Goal: Information Seeking & Learning: Compare options

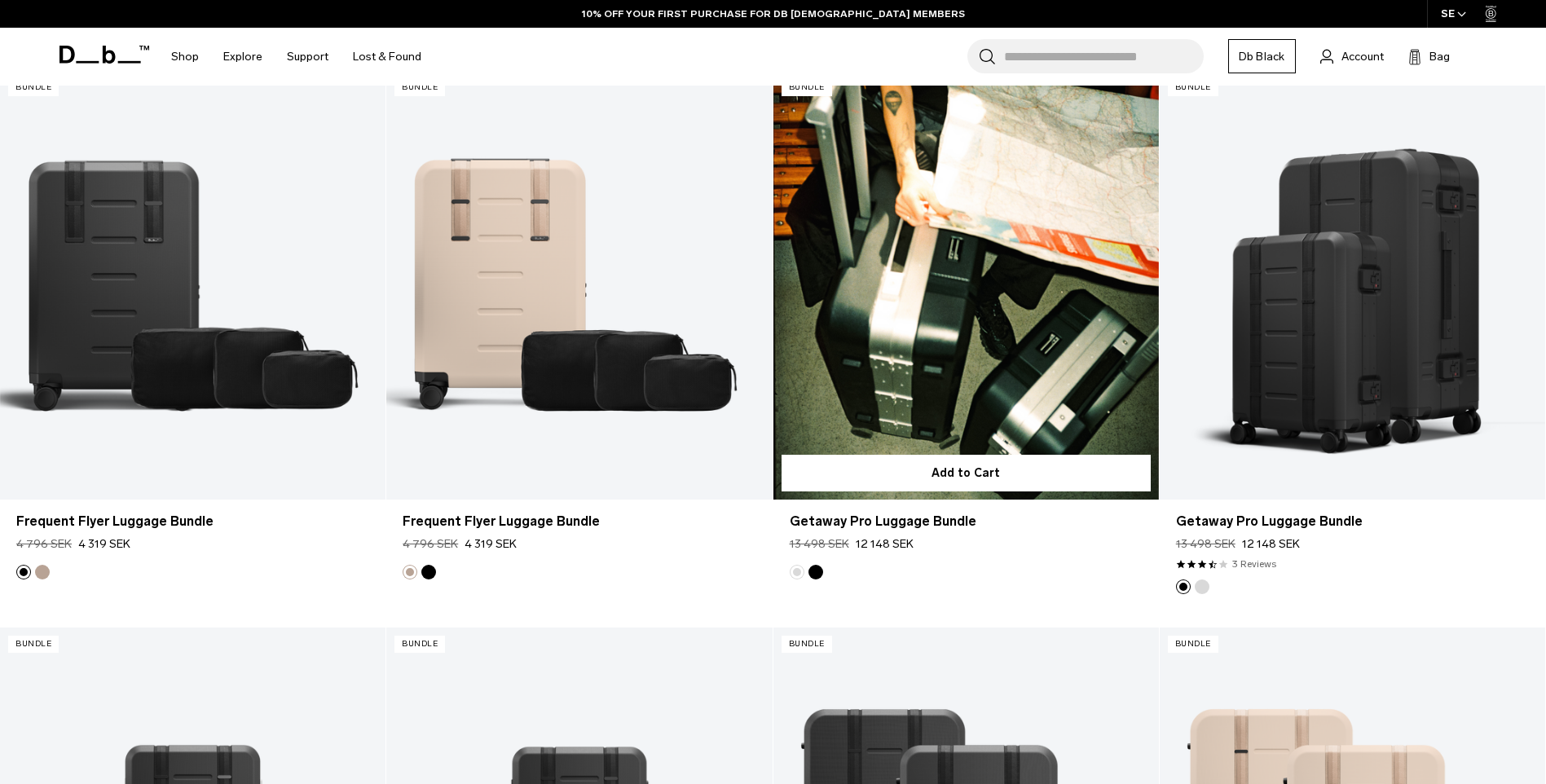
click at [998, 345] on link "Getaway Pro Luggage Bundle" at bounding box center [965, 285] width 385 height 429
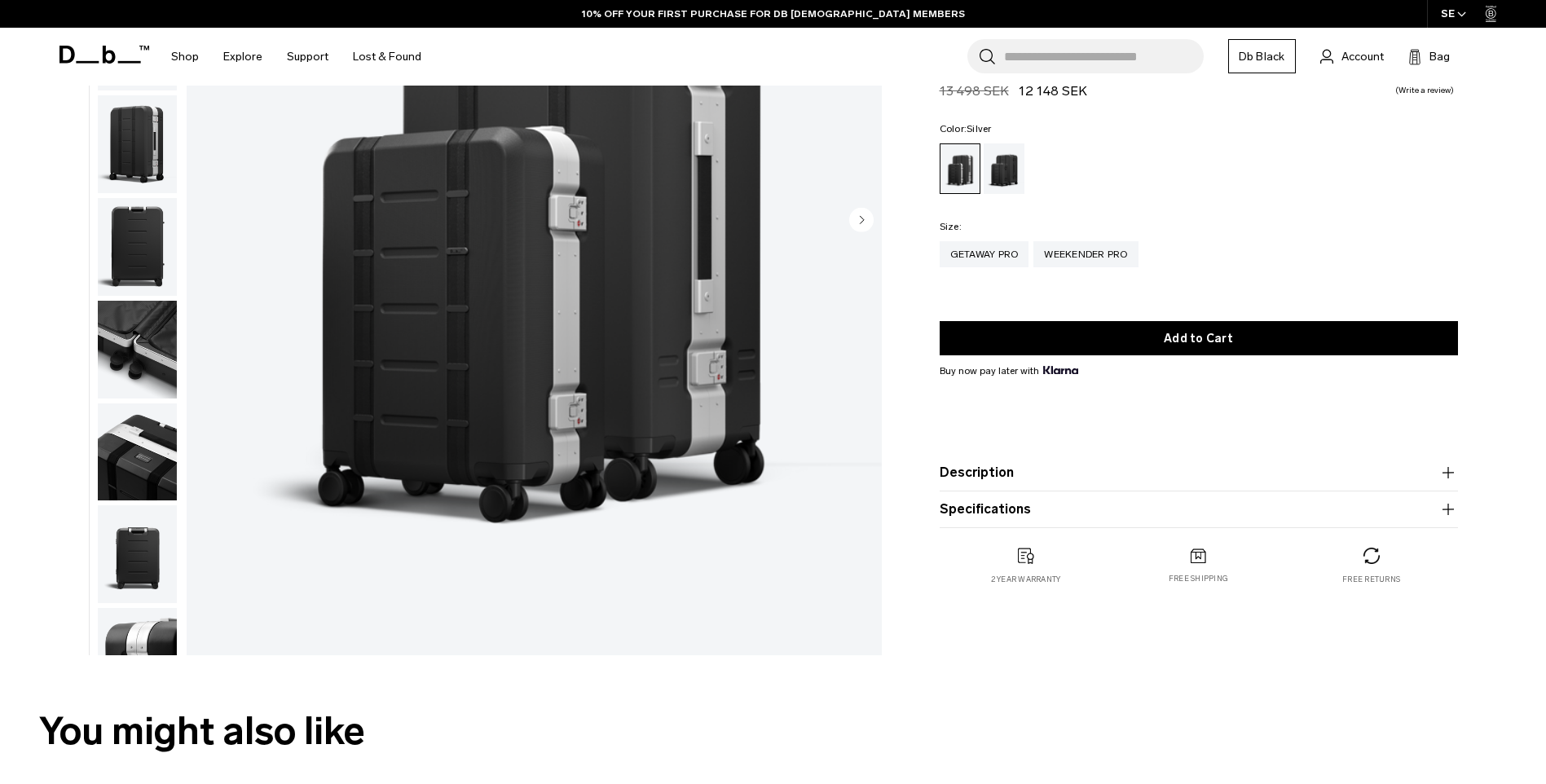
scroll to position [326, 0]
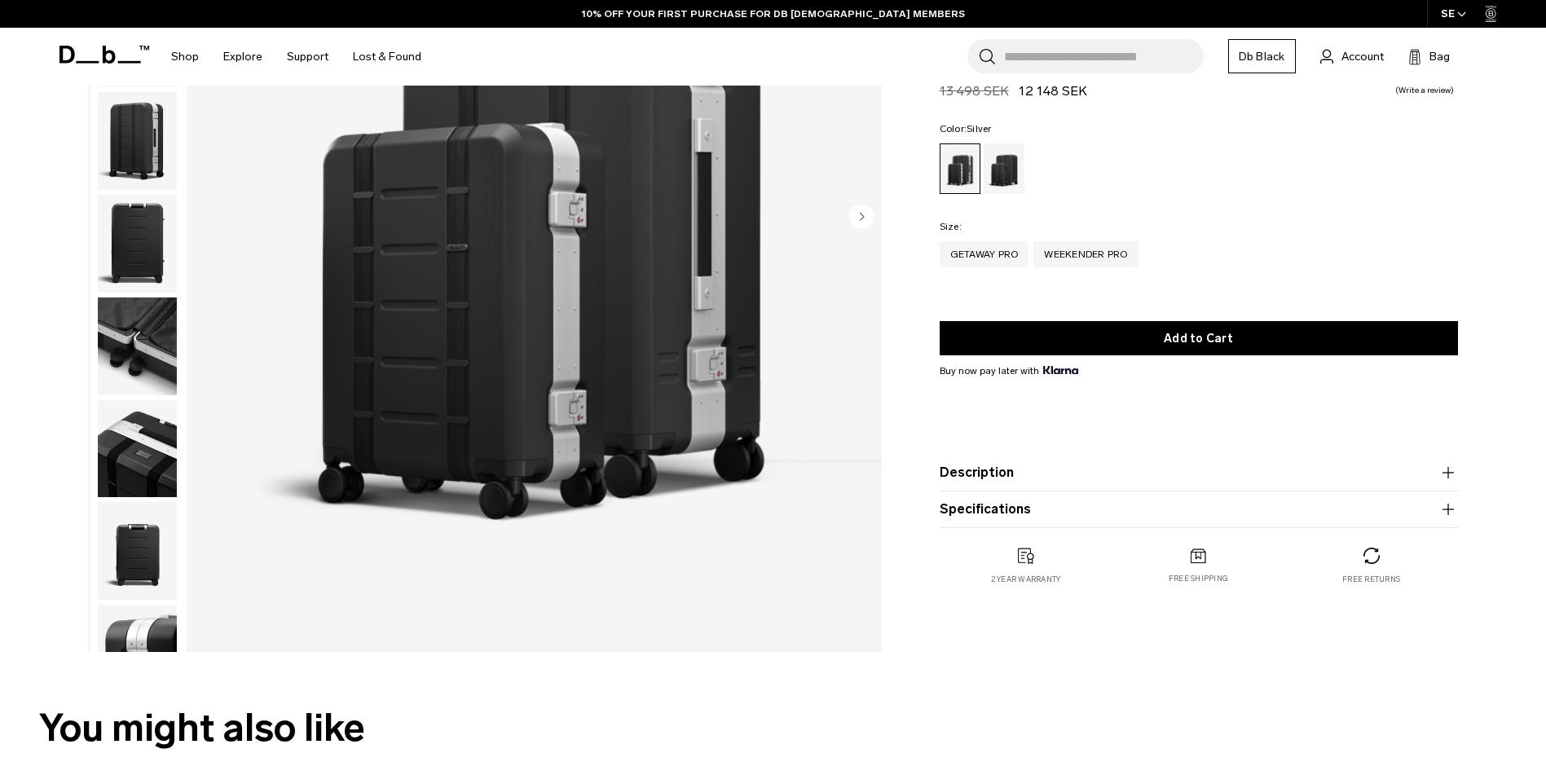
click at [1444, 478] on icon "button" at bounding box center [1448, 473] width 20 height 20
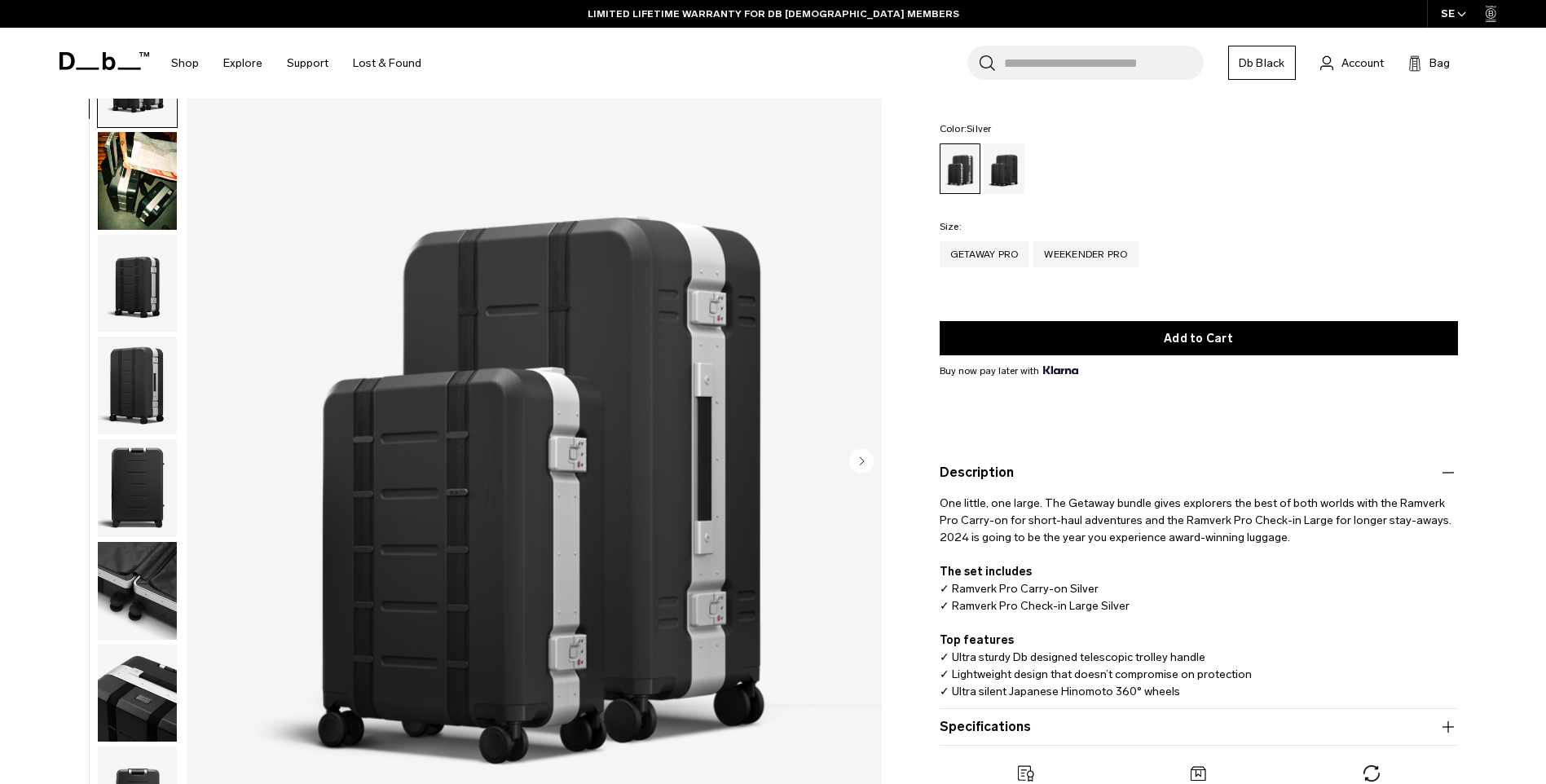
scroll to position [0, 0]
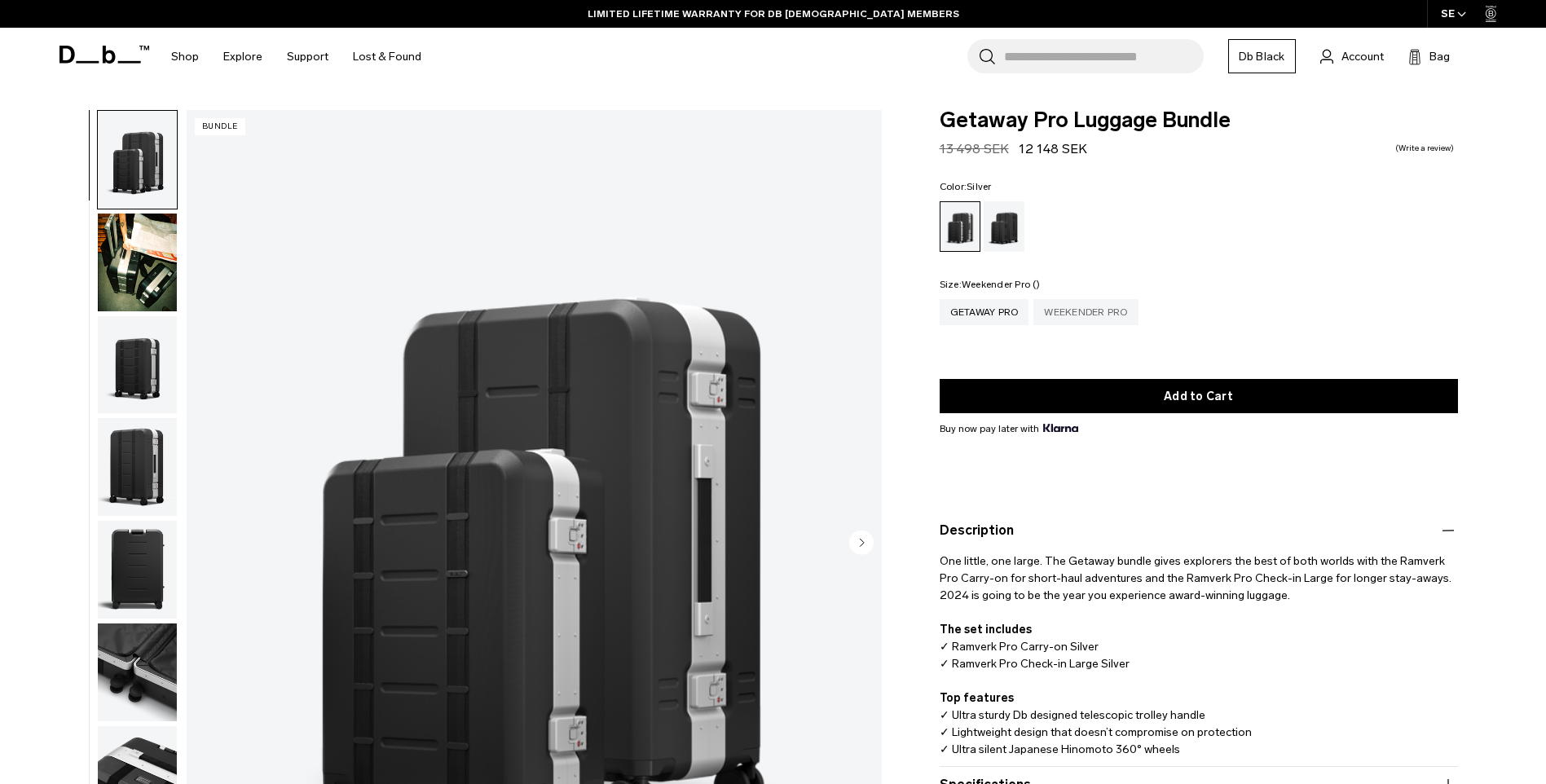
click at [1083, 314] on div "Weekender Pro" at bounding box center [1085, 312] width 104 height 26
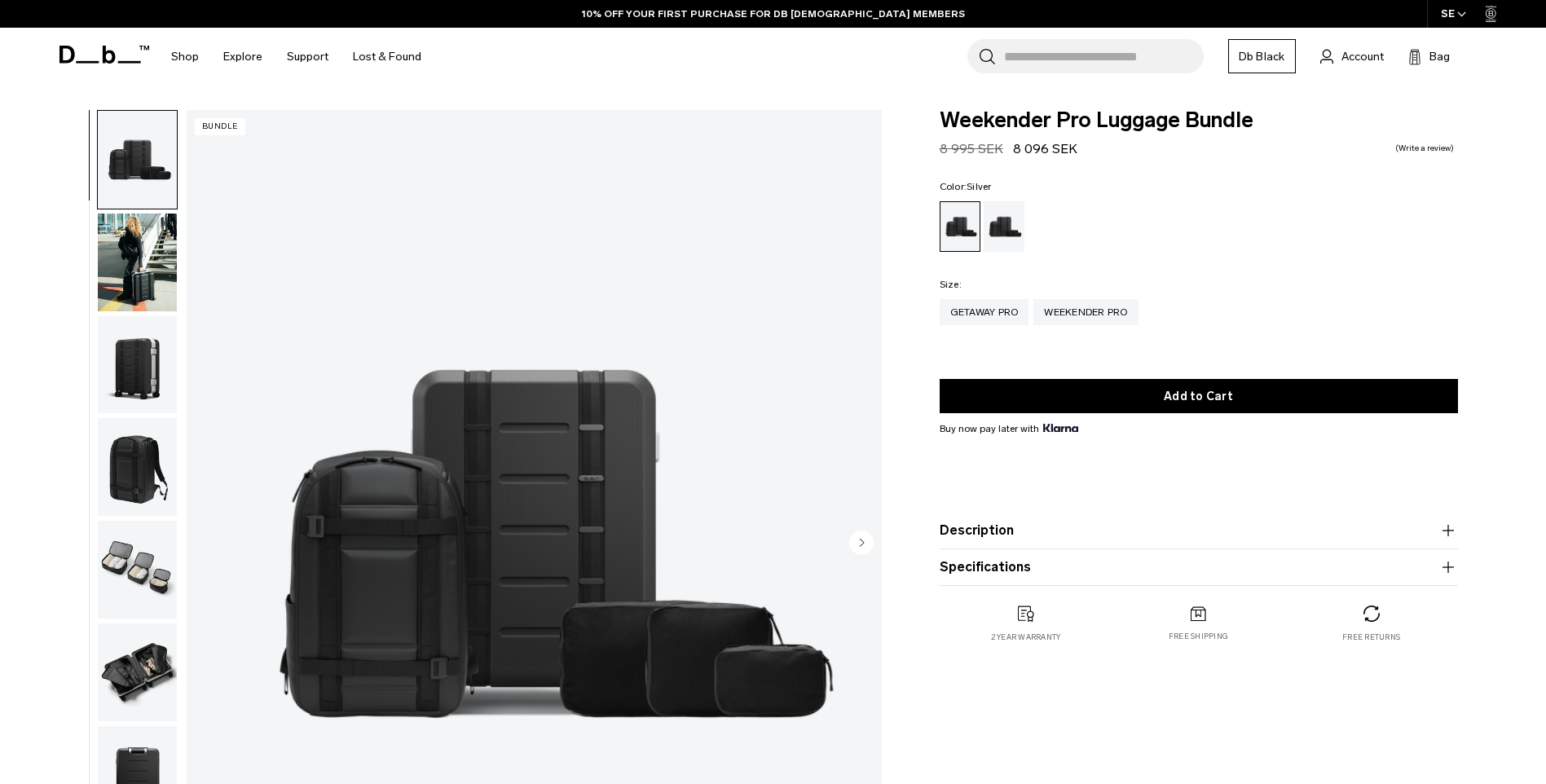
click at [1448, 535] on icon "button" at bounding box center [1447, 530] width 1 height 11
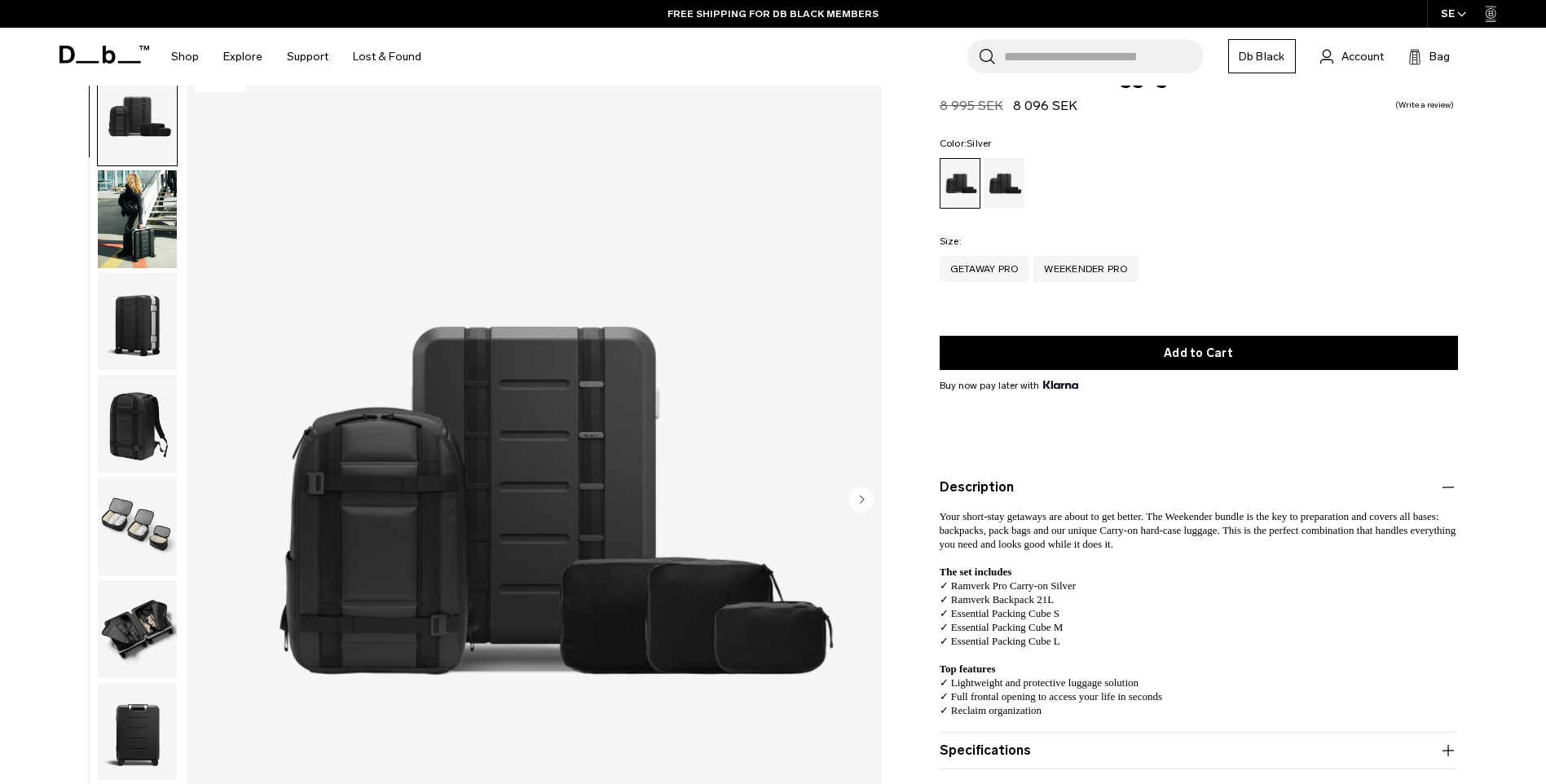
scroll to position [81, 0]
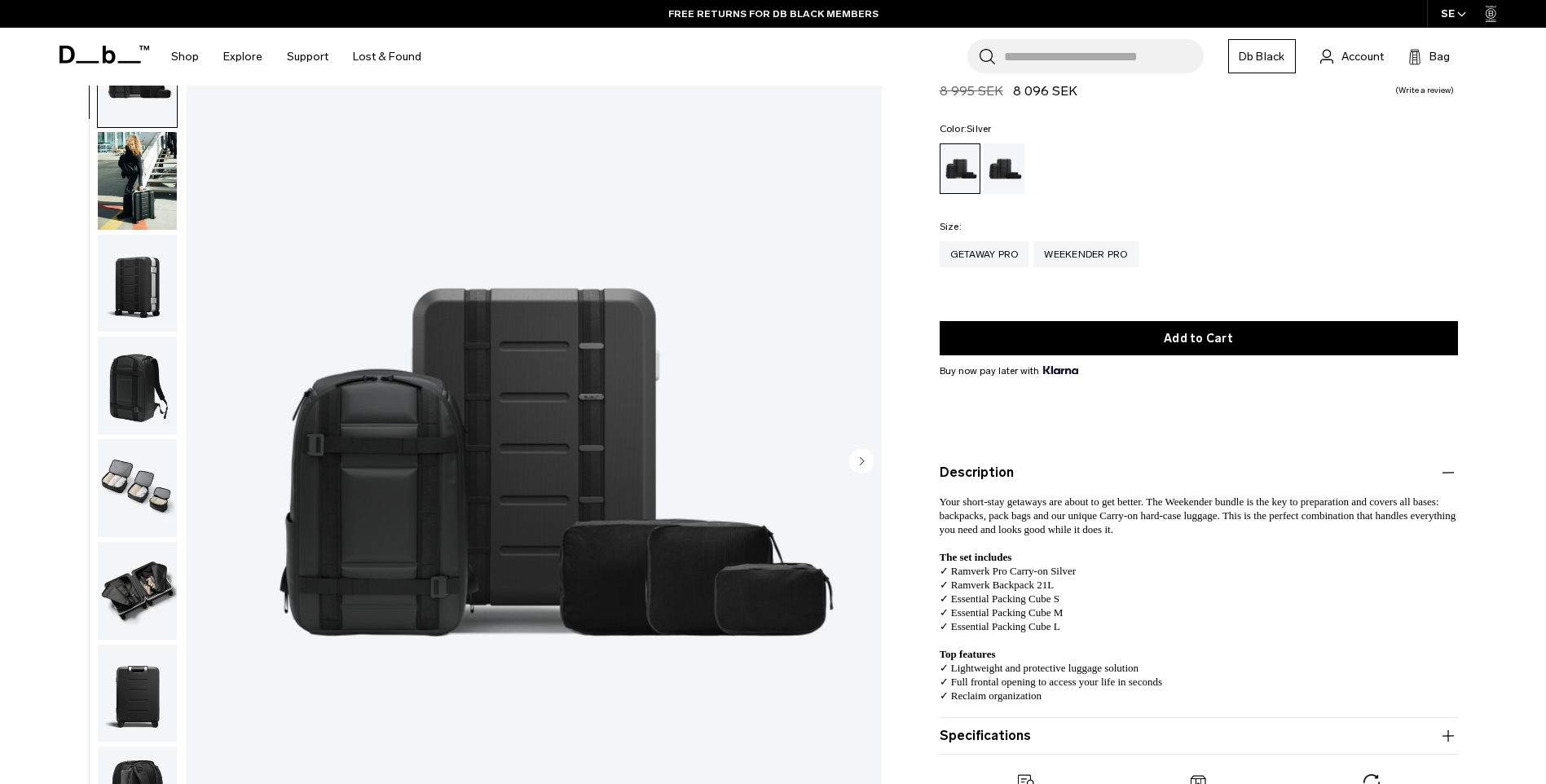
click at [144, 190] on img "button" at bounding box center [137, 181] width 79 height 98
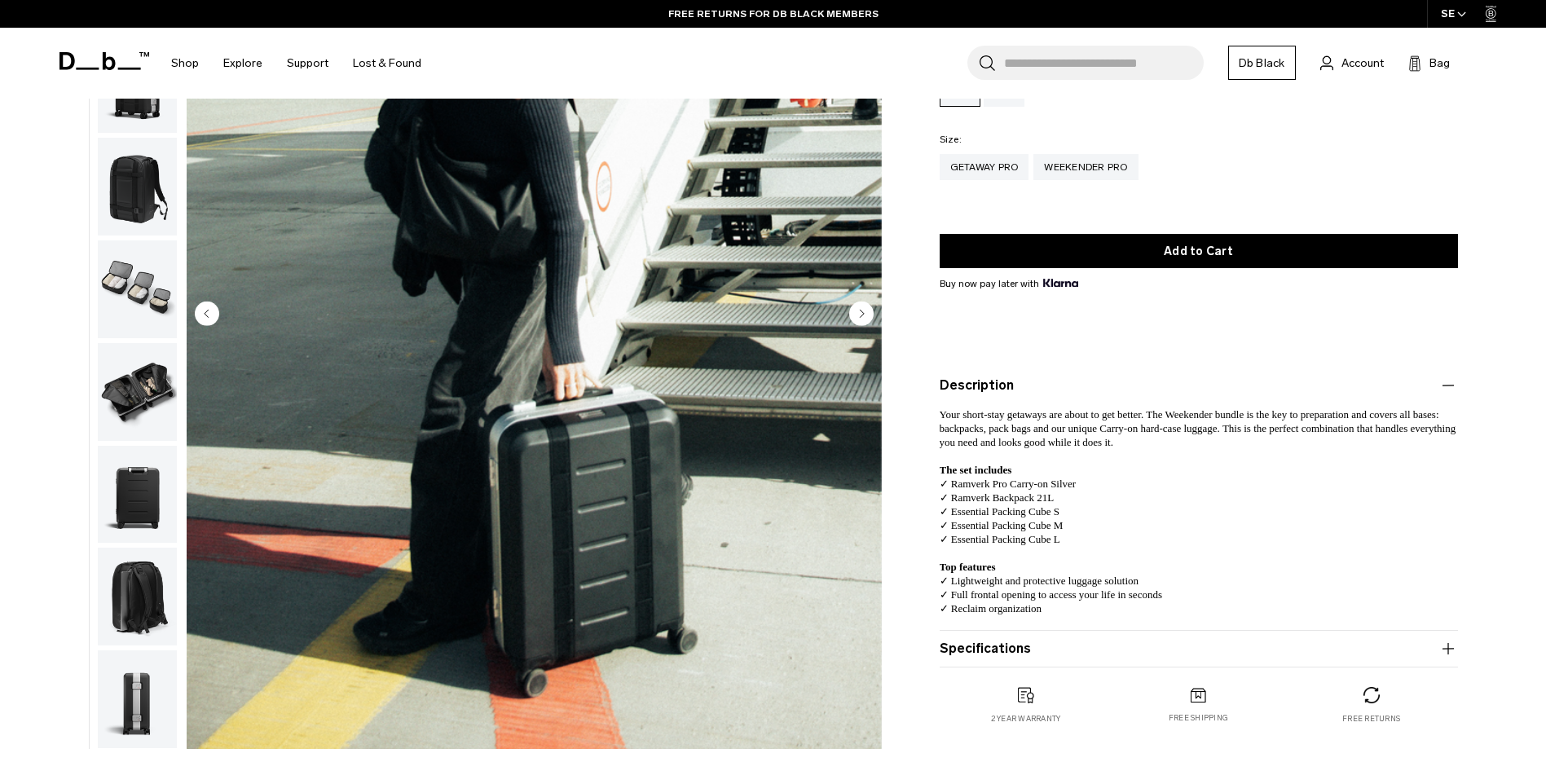
scroll to position [244, 0]
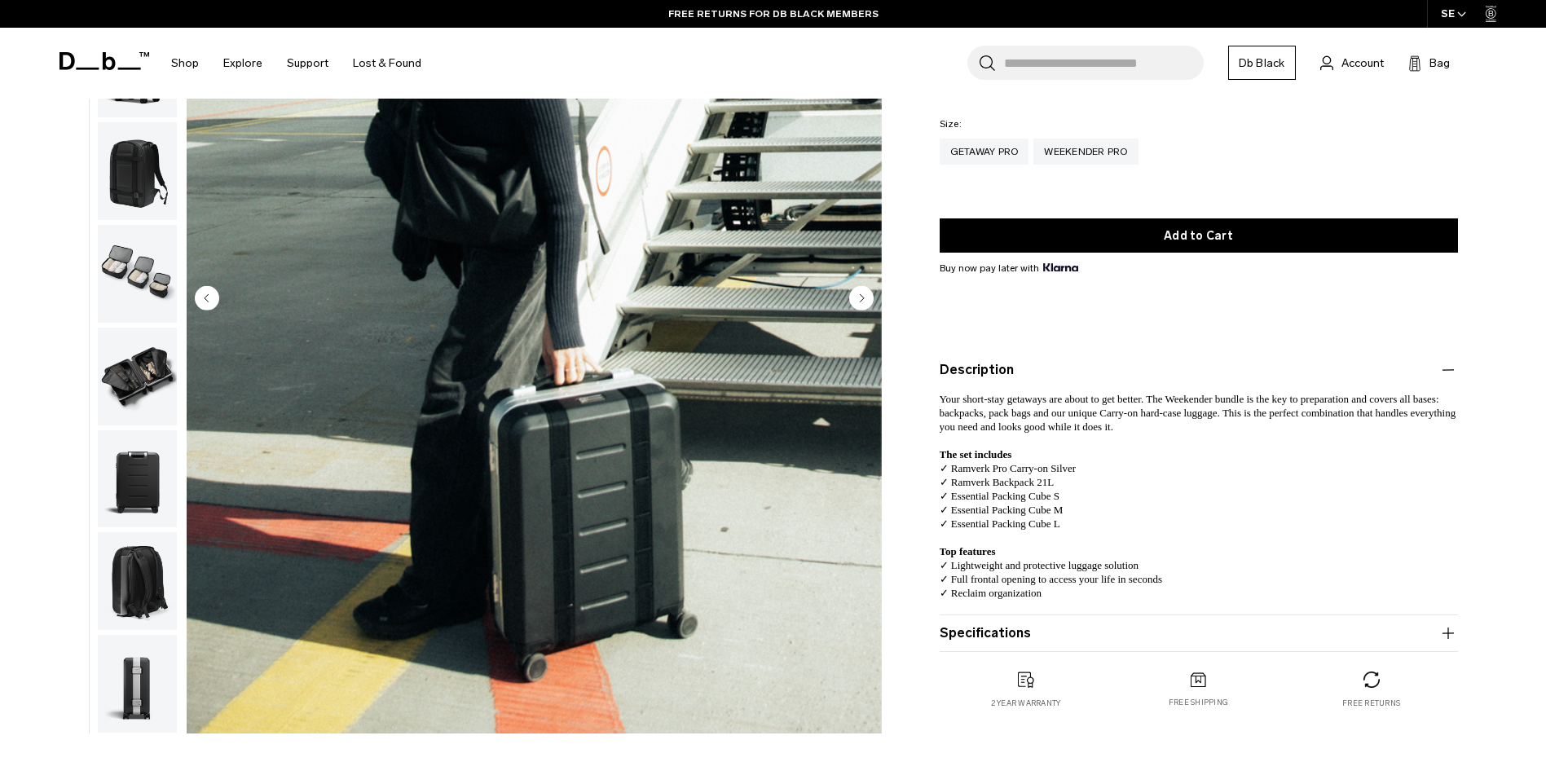
click at [139, 373] on img "button" at bounding box center [137, 377] width 79 height 98
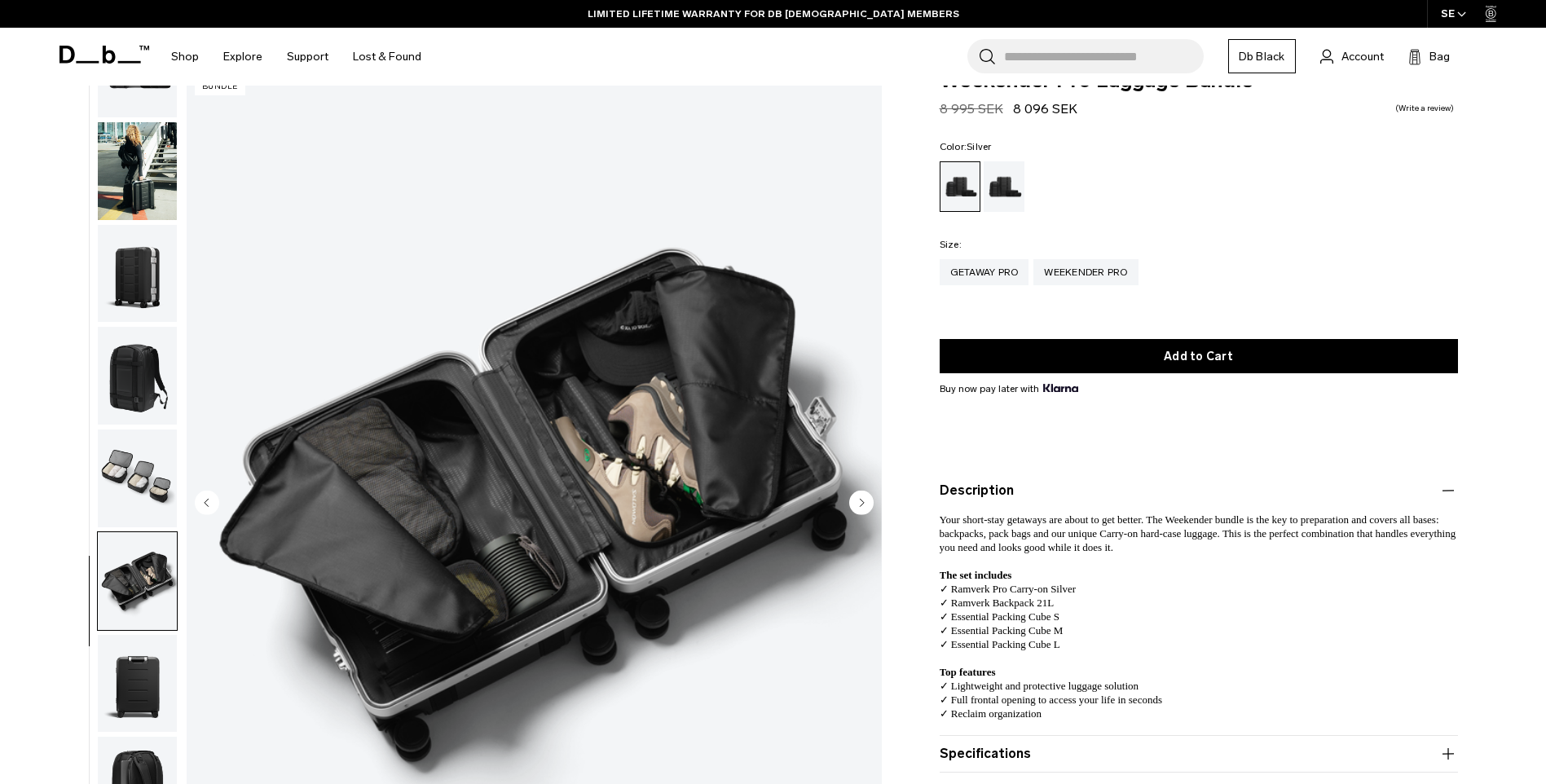
scroll to position [0, 0]
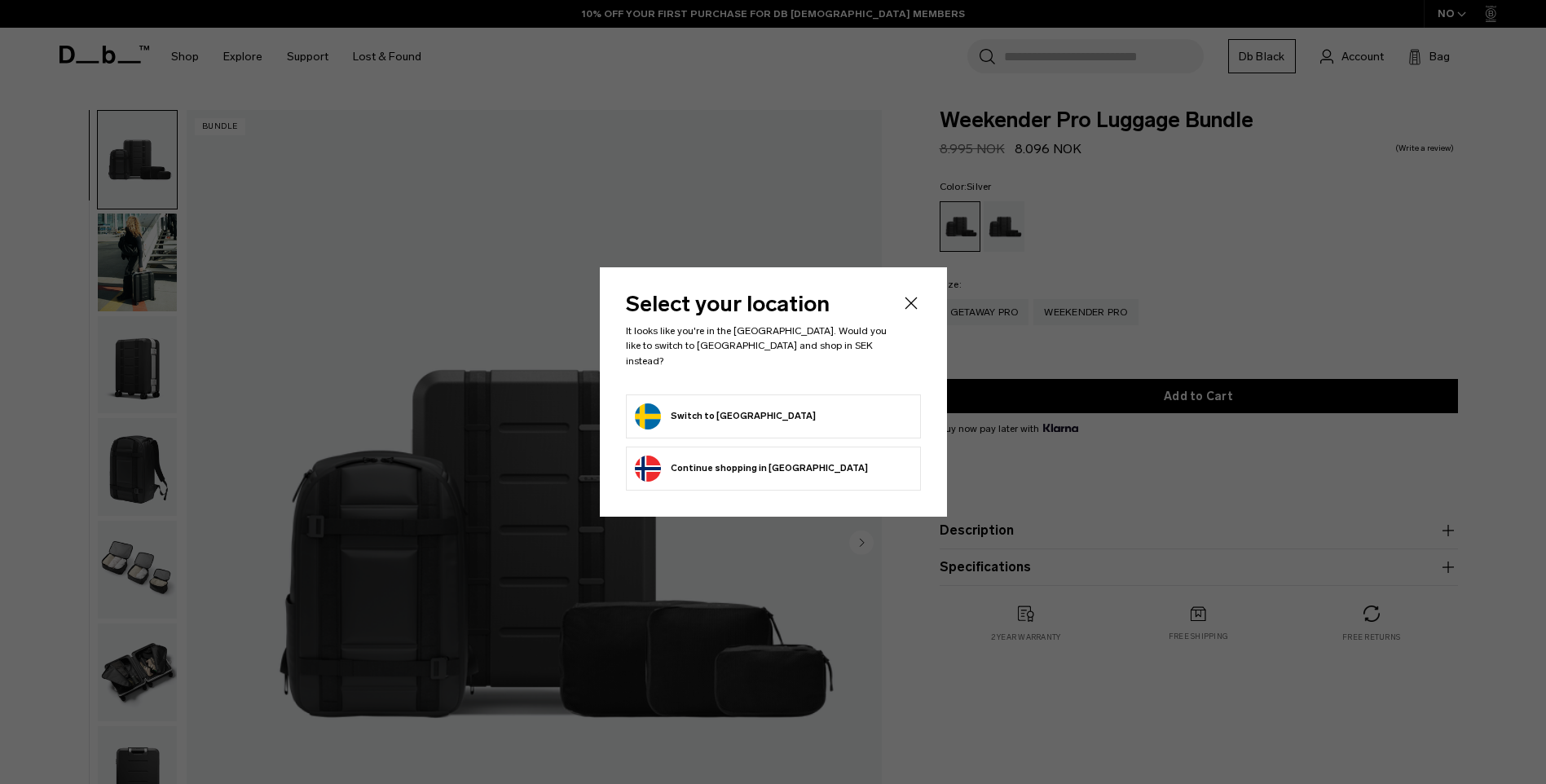
click at [722, 403] on button "Switch to Sweden" at bounding box center [725, 416] width 181 height 26
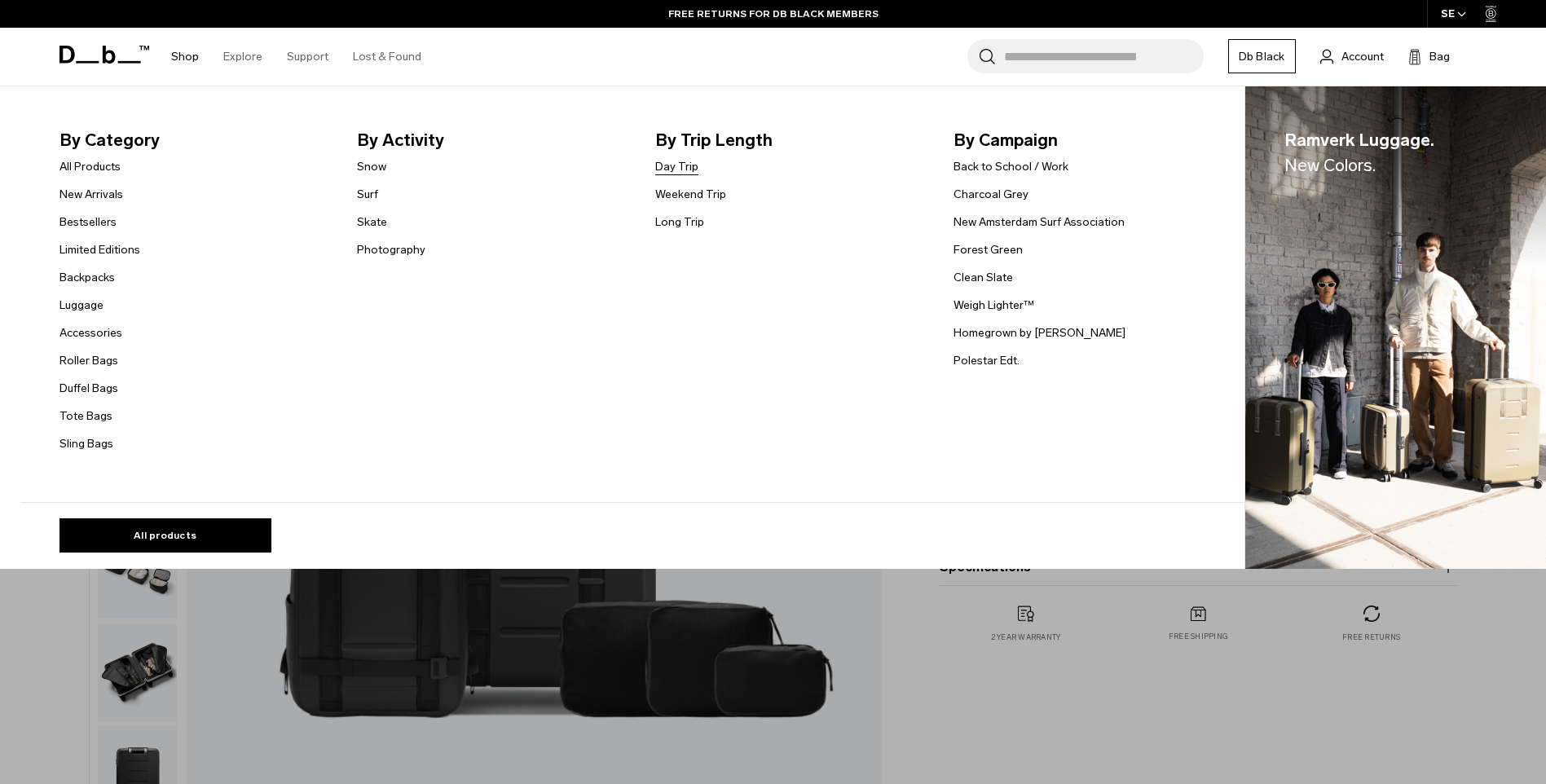
click at [683, 162] on link "Day Trip" at bounding box center [676, 166] width 43 height 17
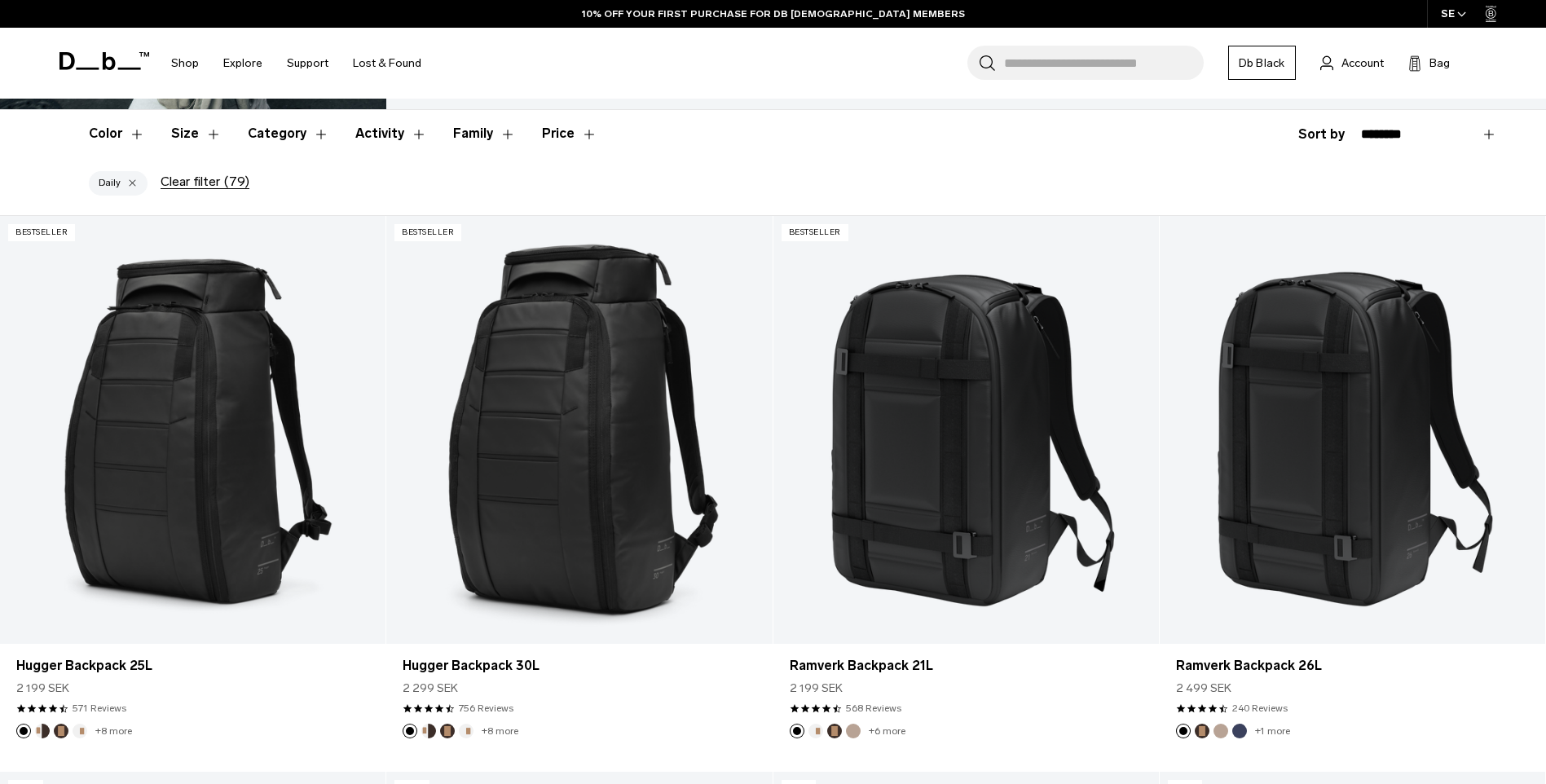
scroll to position [407, 0]
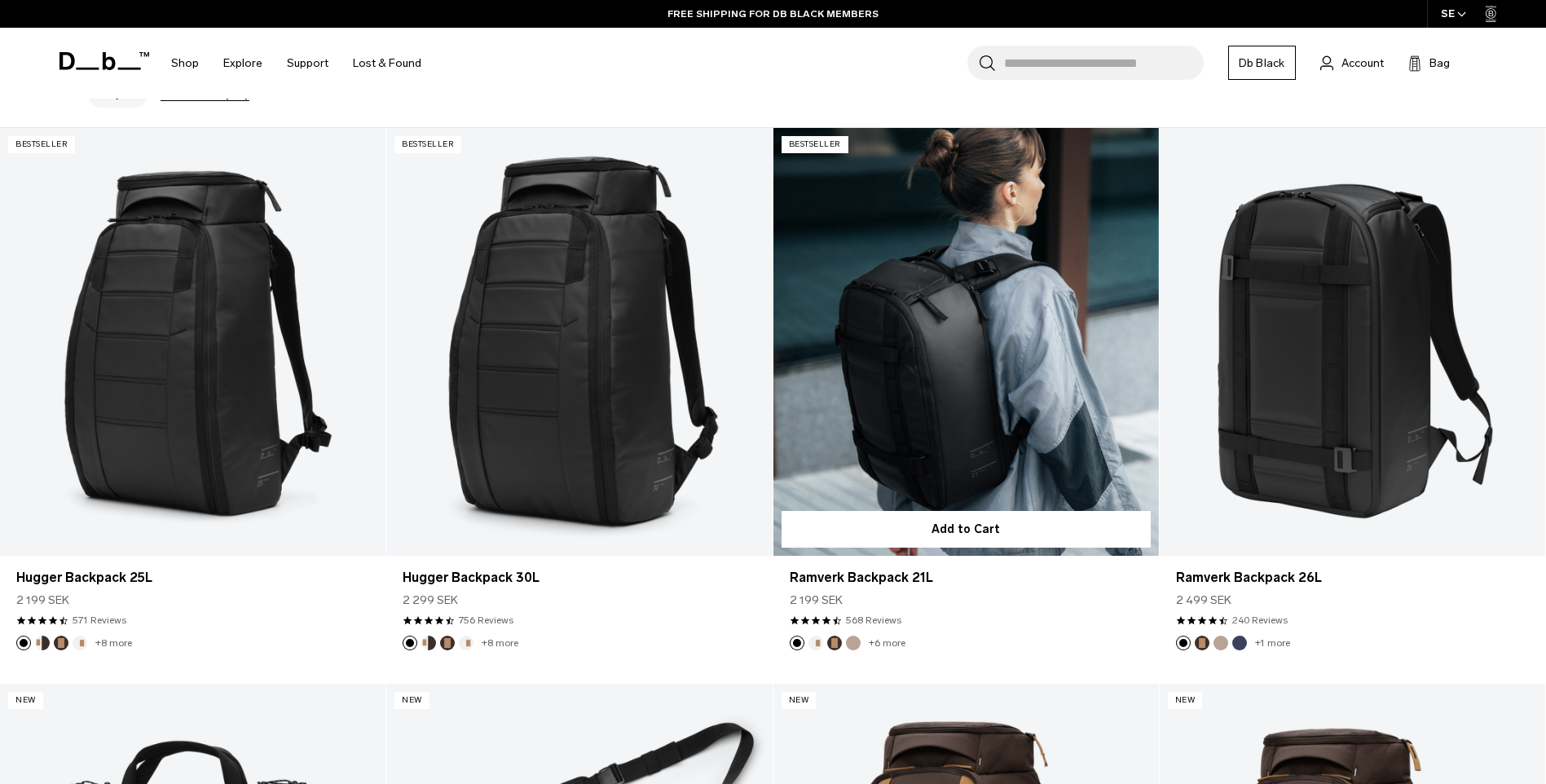
click at [931, 420] on link "Ramverk Backpack 21L" at bounding box center [965, 342] width 385 height 429
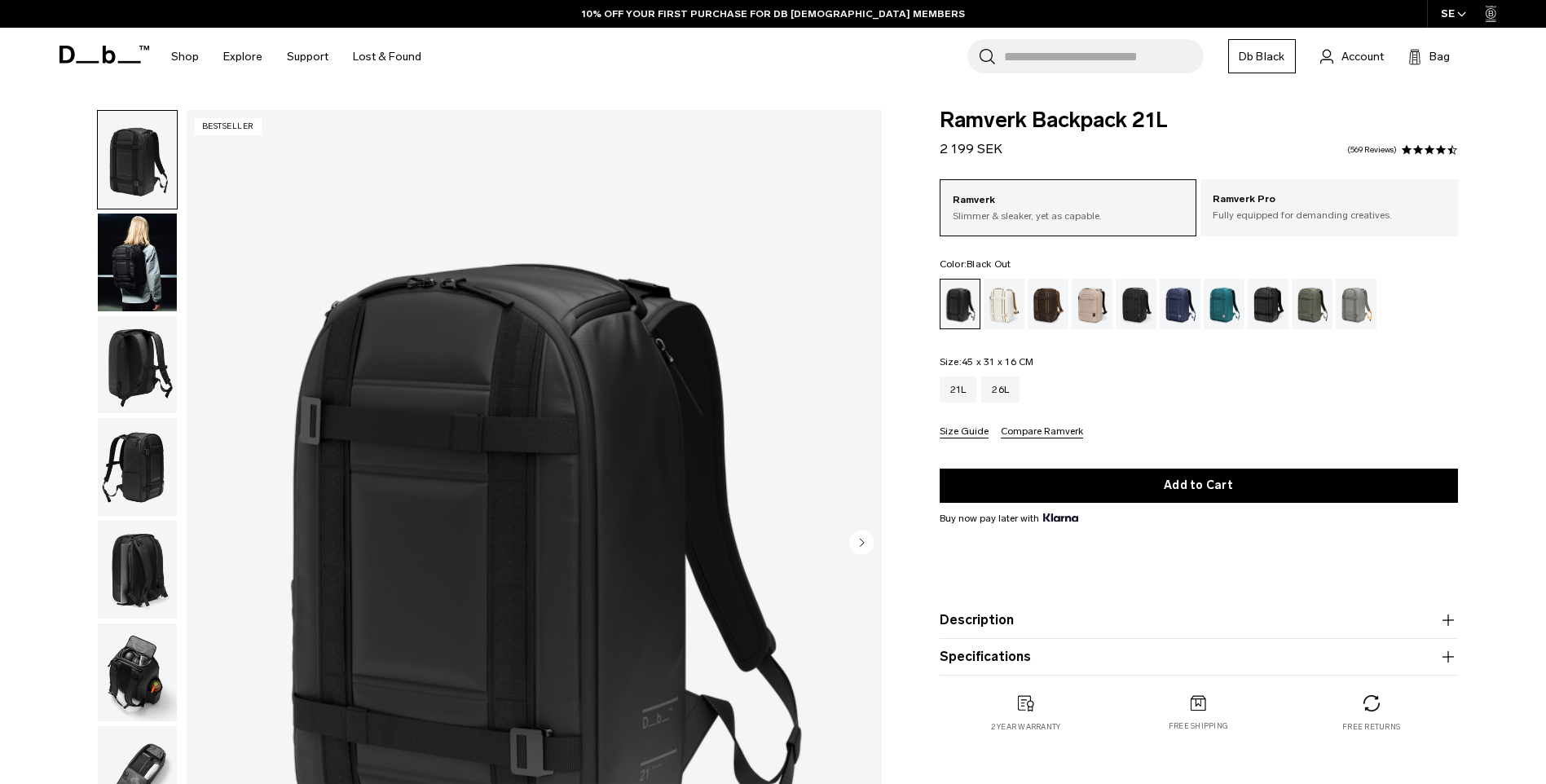
click at [151, 275] on img "button" at bounding box center [137, 262] width 79 height 98
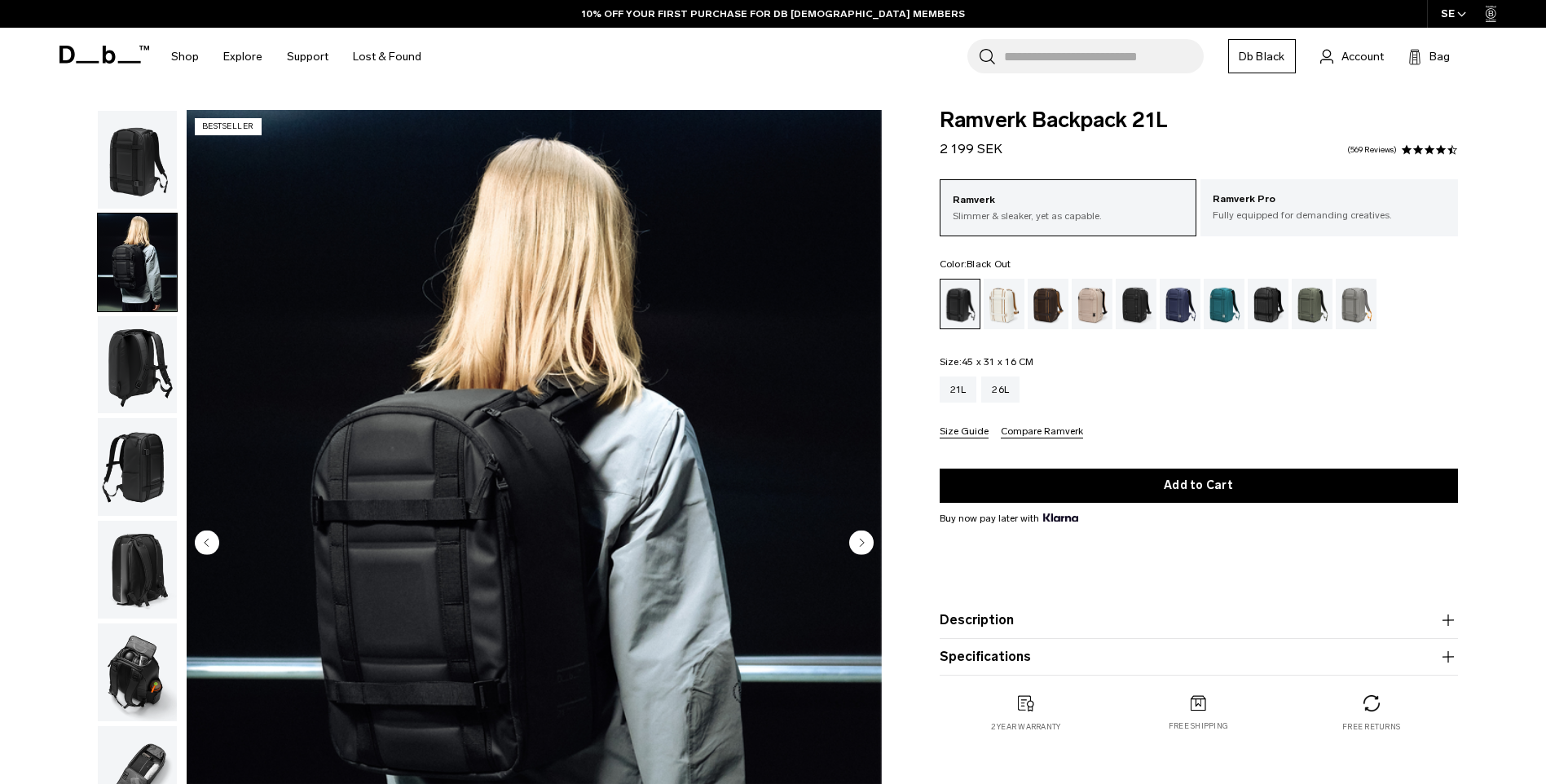
scroll to position [244, 0]
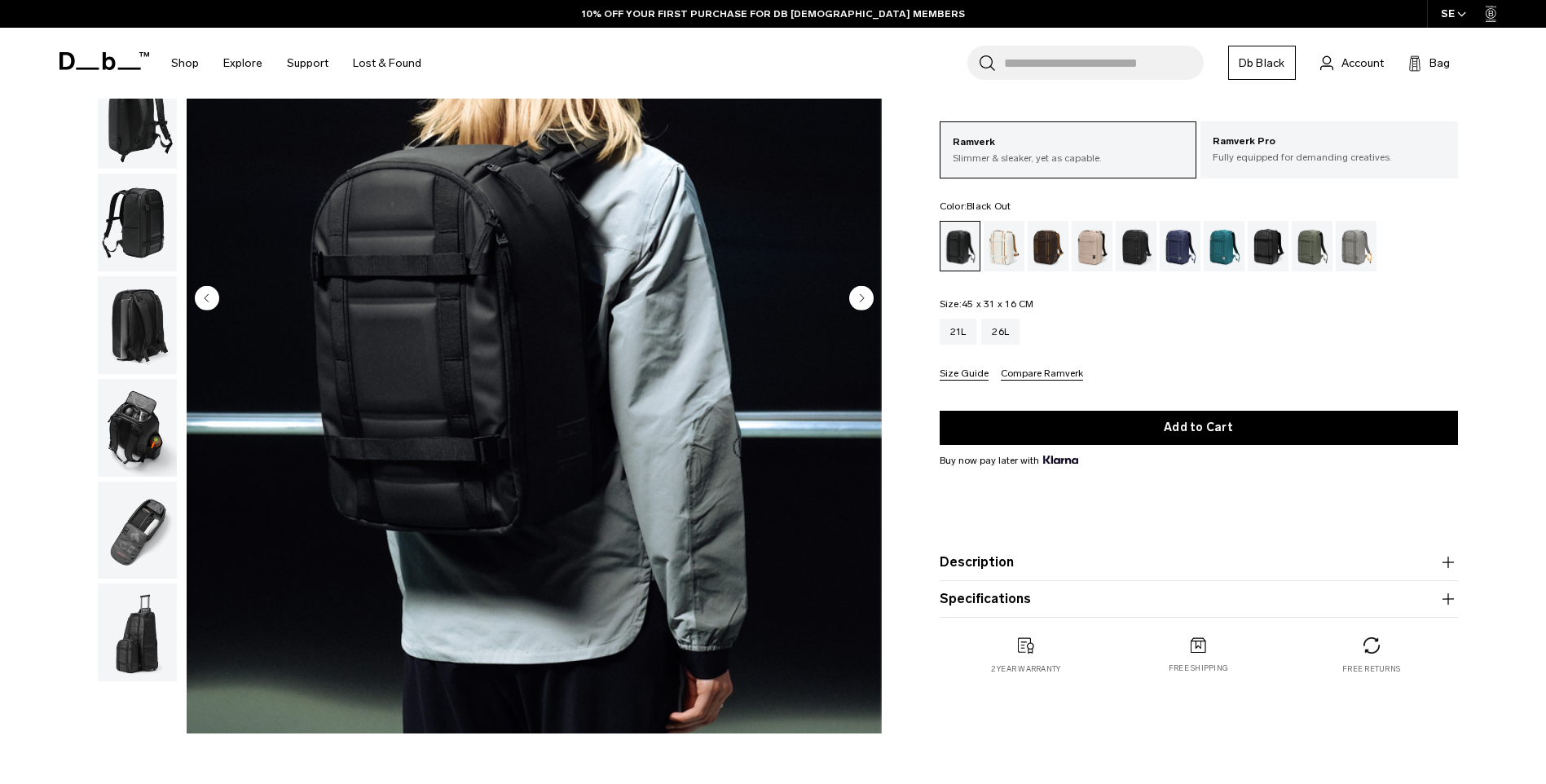
click at [129, 423] on img "button" at bounding box center [137, 428] width 79 height 98
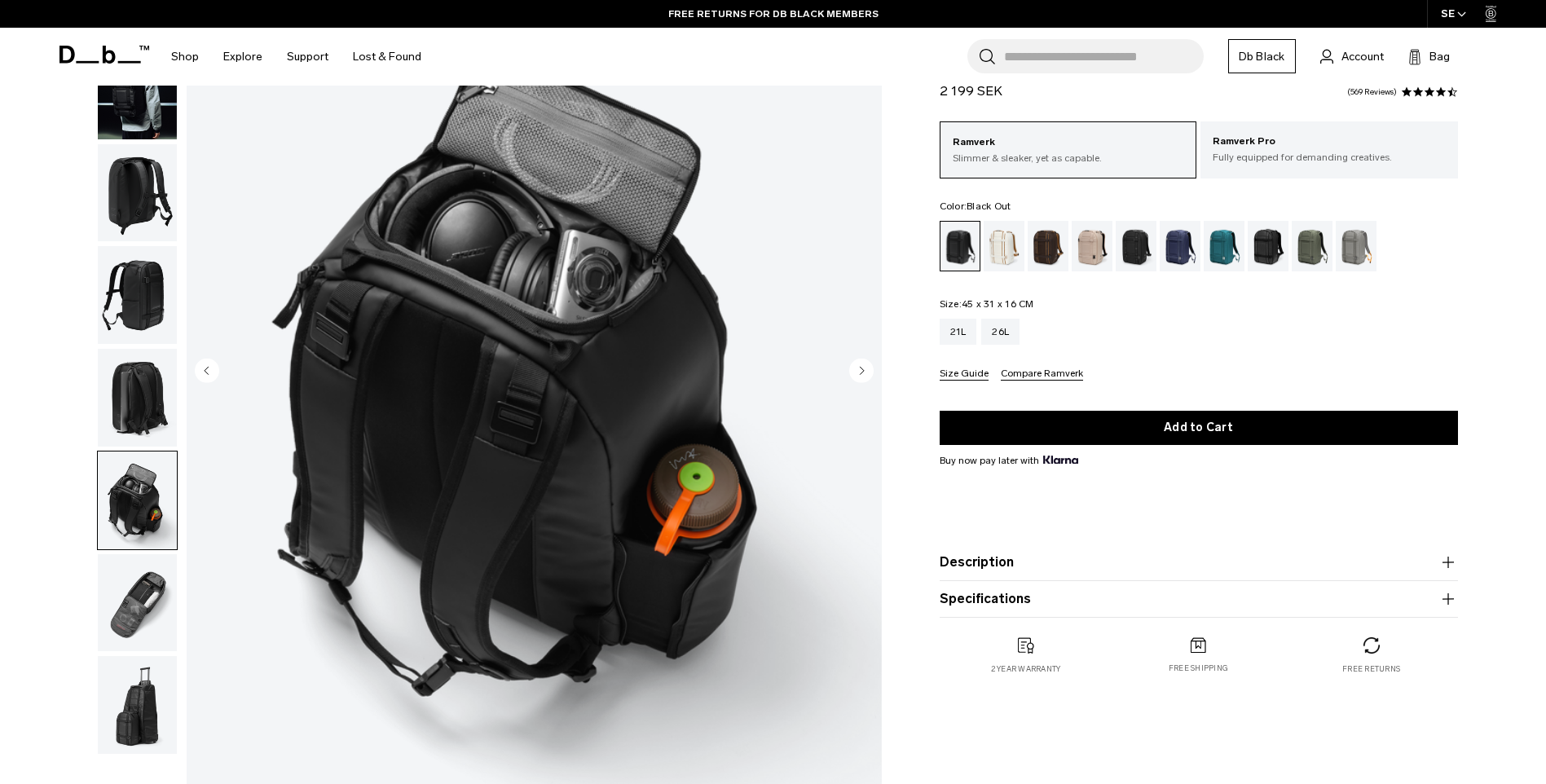
scroll to position [163, 0]
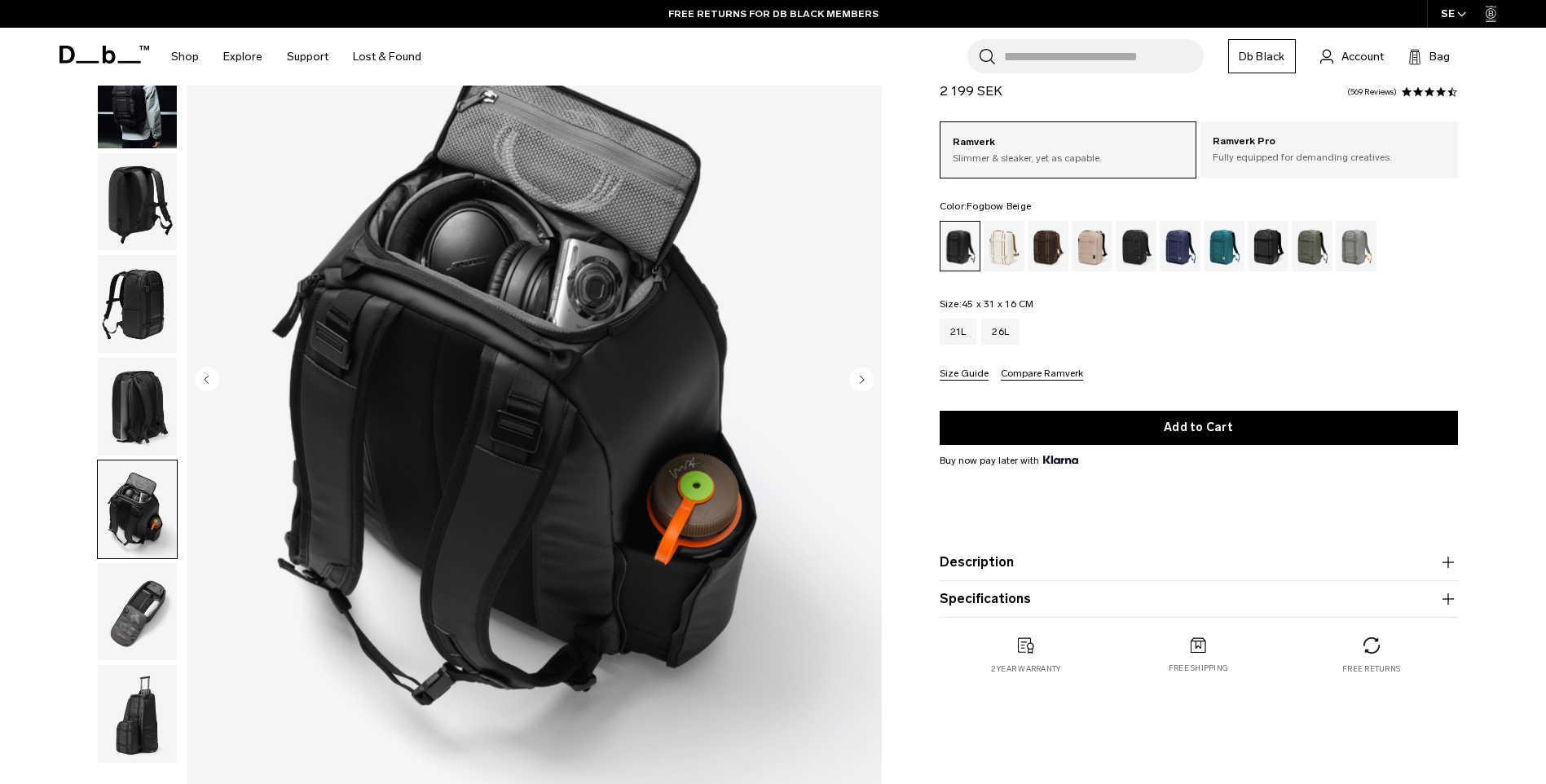
click at [1085, 254] on div "Fogbow Beige" at bounding box center [1093, 246] width 42 height 51
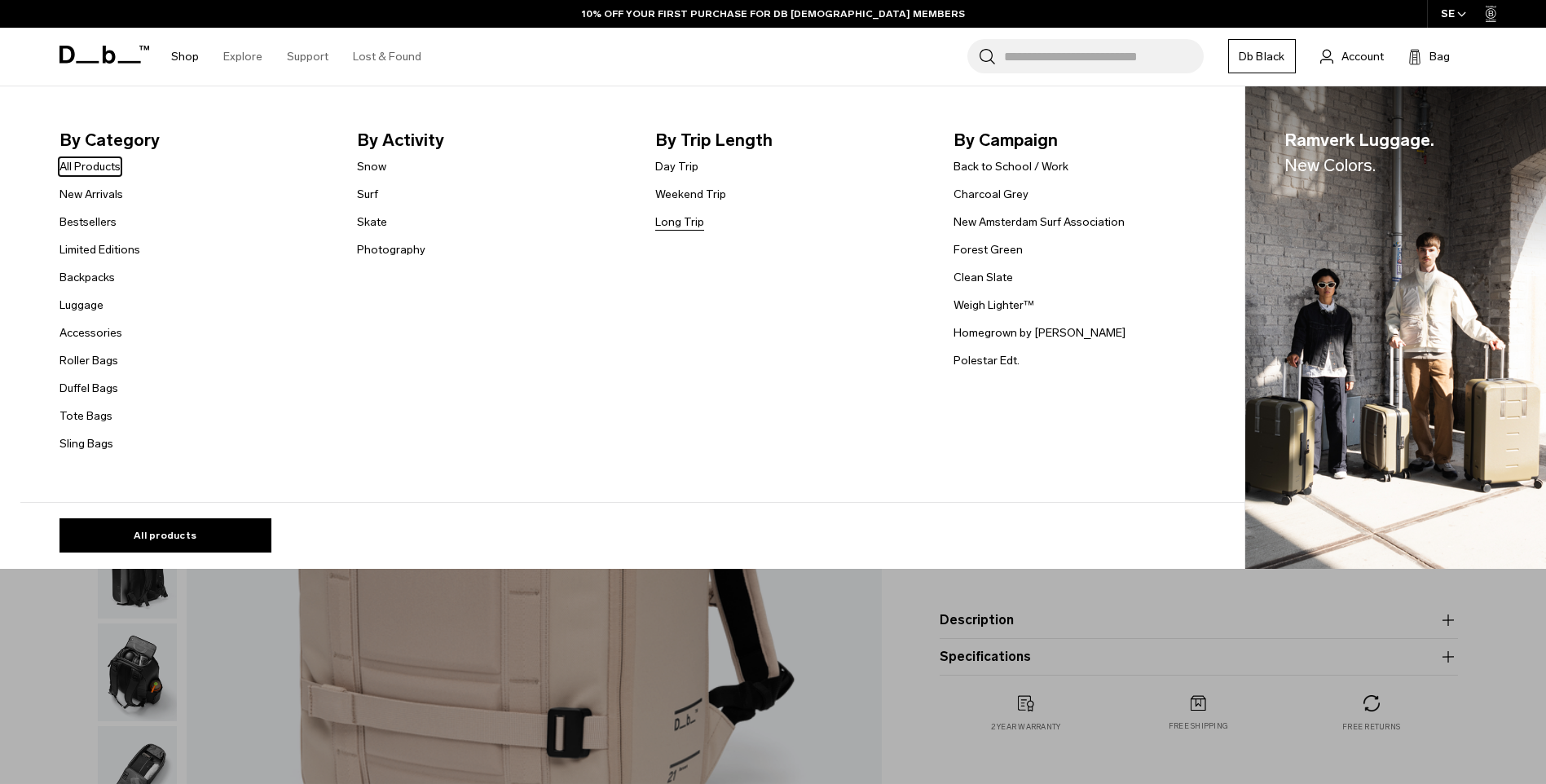
click at [688, 221] on link "Long Trip" at bounding box center [679, 221] width 49 height 17
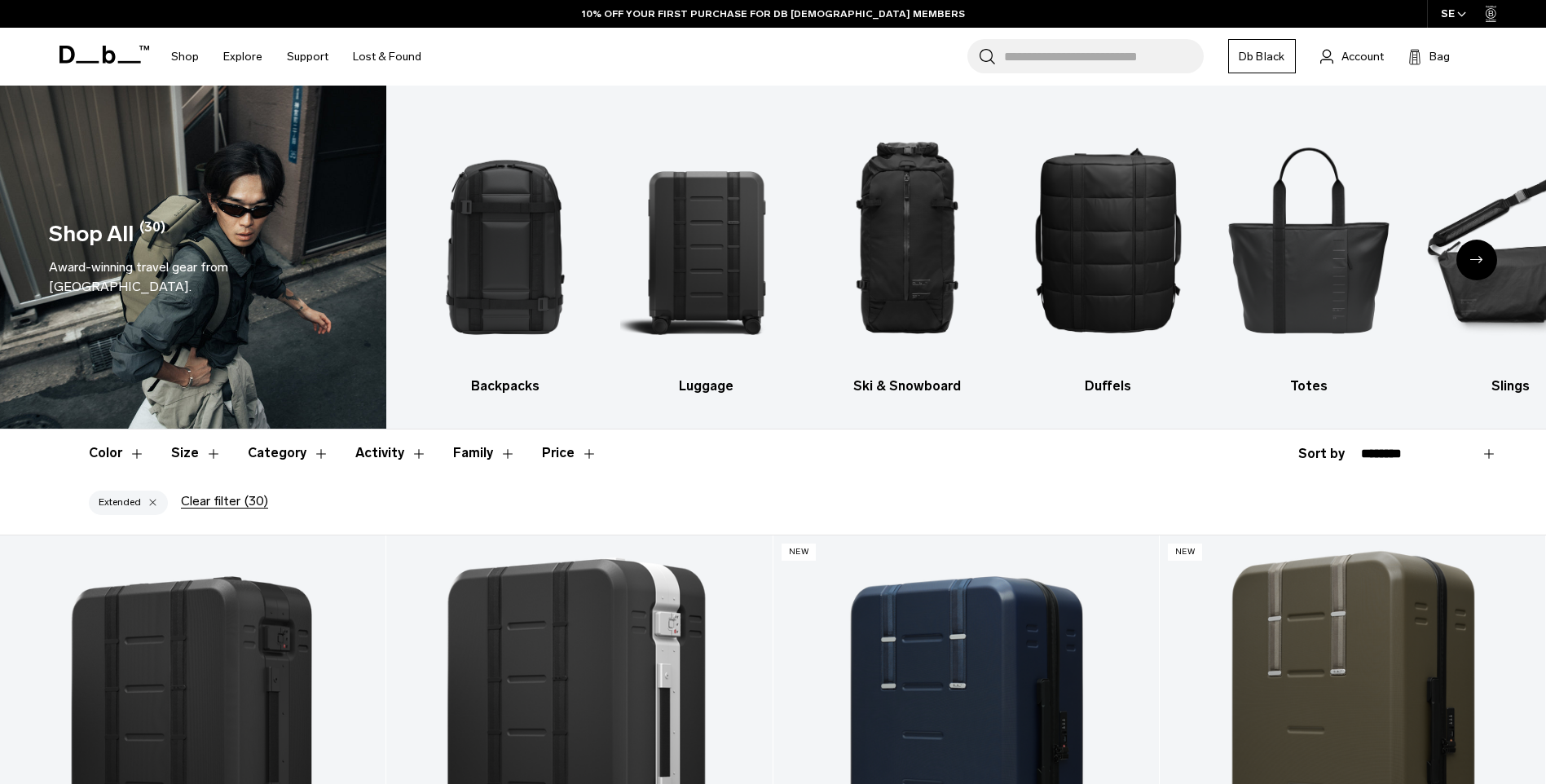
click at [1471, 258] on icon "Next slide" at bounding box center [1476, 259] width 13 height 7
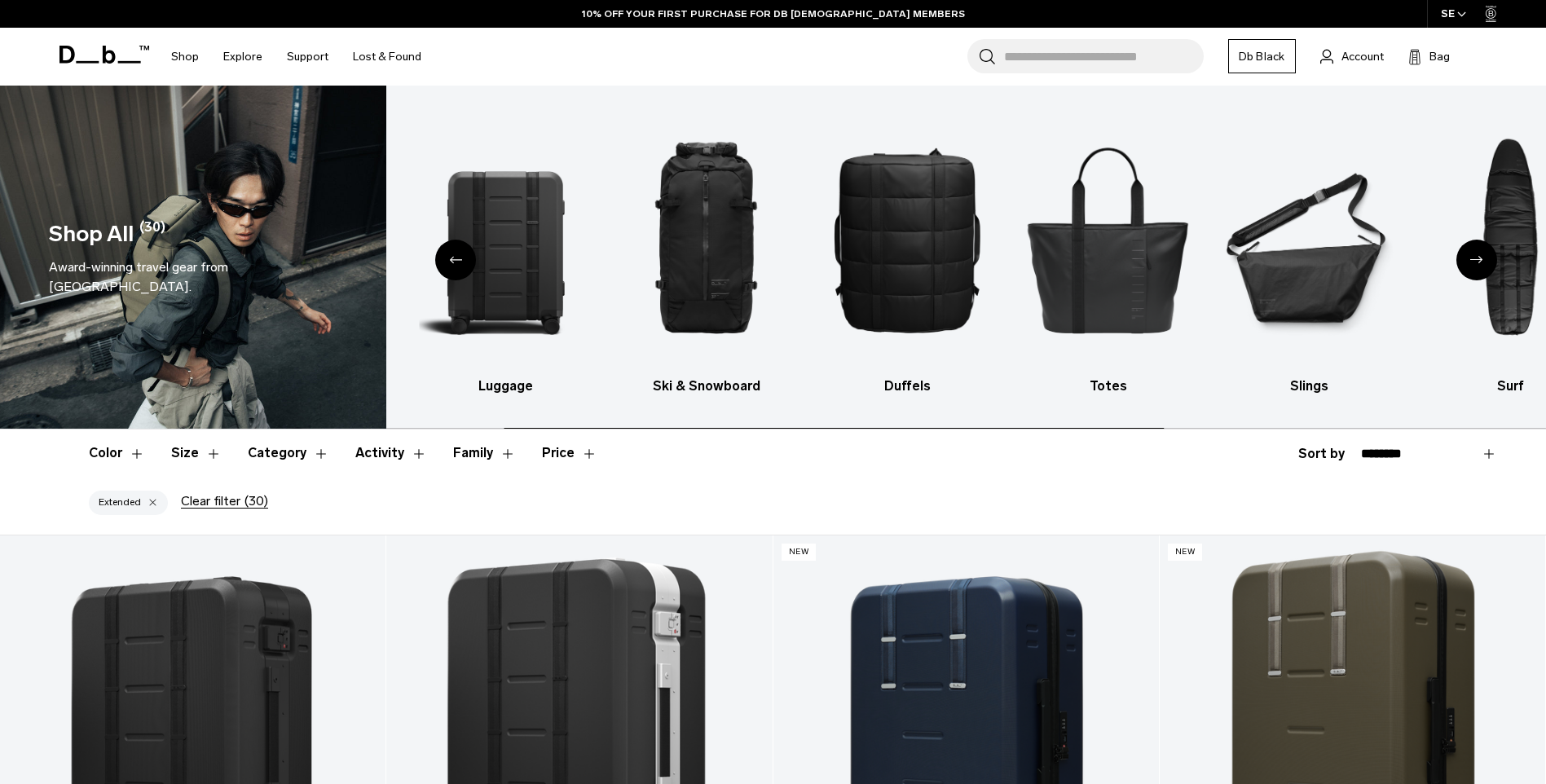
click at [1471, 258] on icon "Next slide" at bounding box center [1476, 259] width 13 height 7
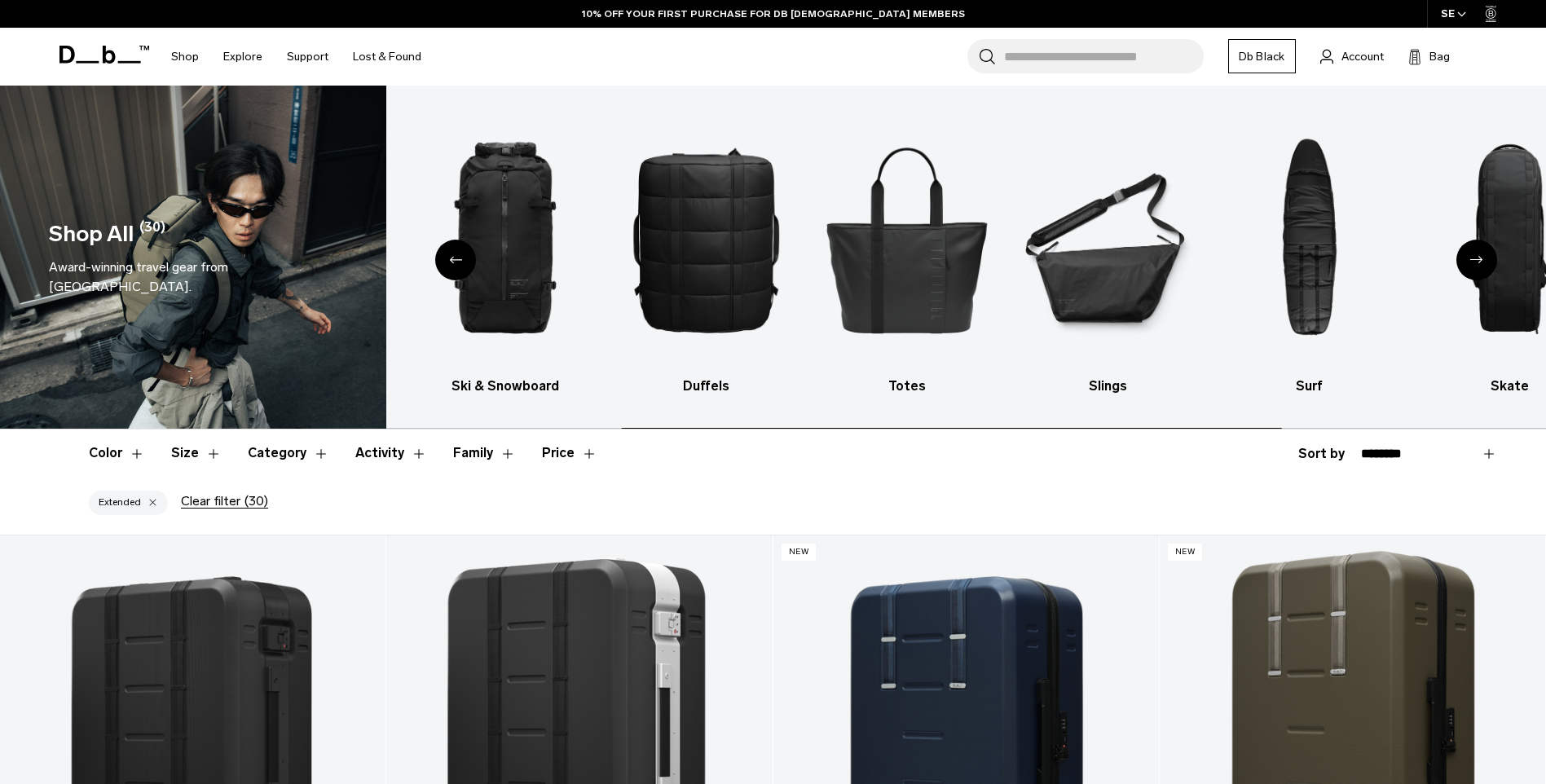
click at [1471, 258] on icon "Next slide" at bounding box center [1476, 259] width 13 height 7
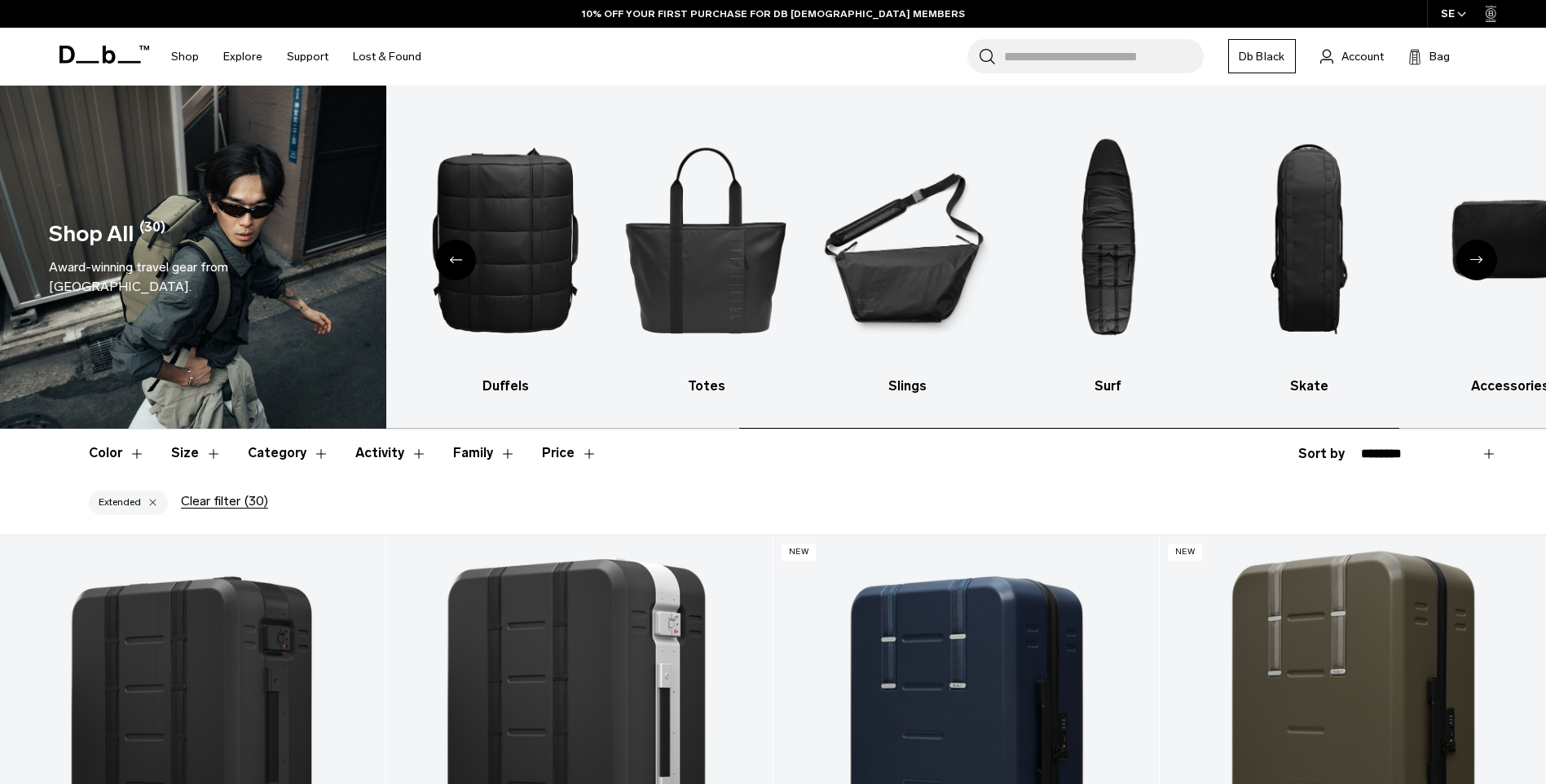
click at [1471, 258] on icon "Next slide" at bounding box center [1476, 259] width 13 height 7
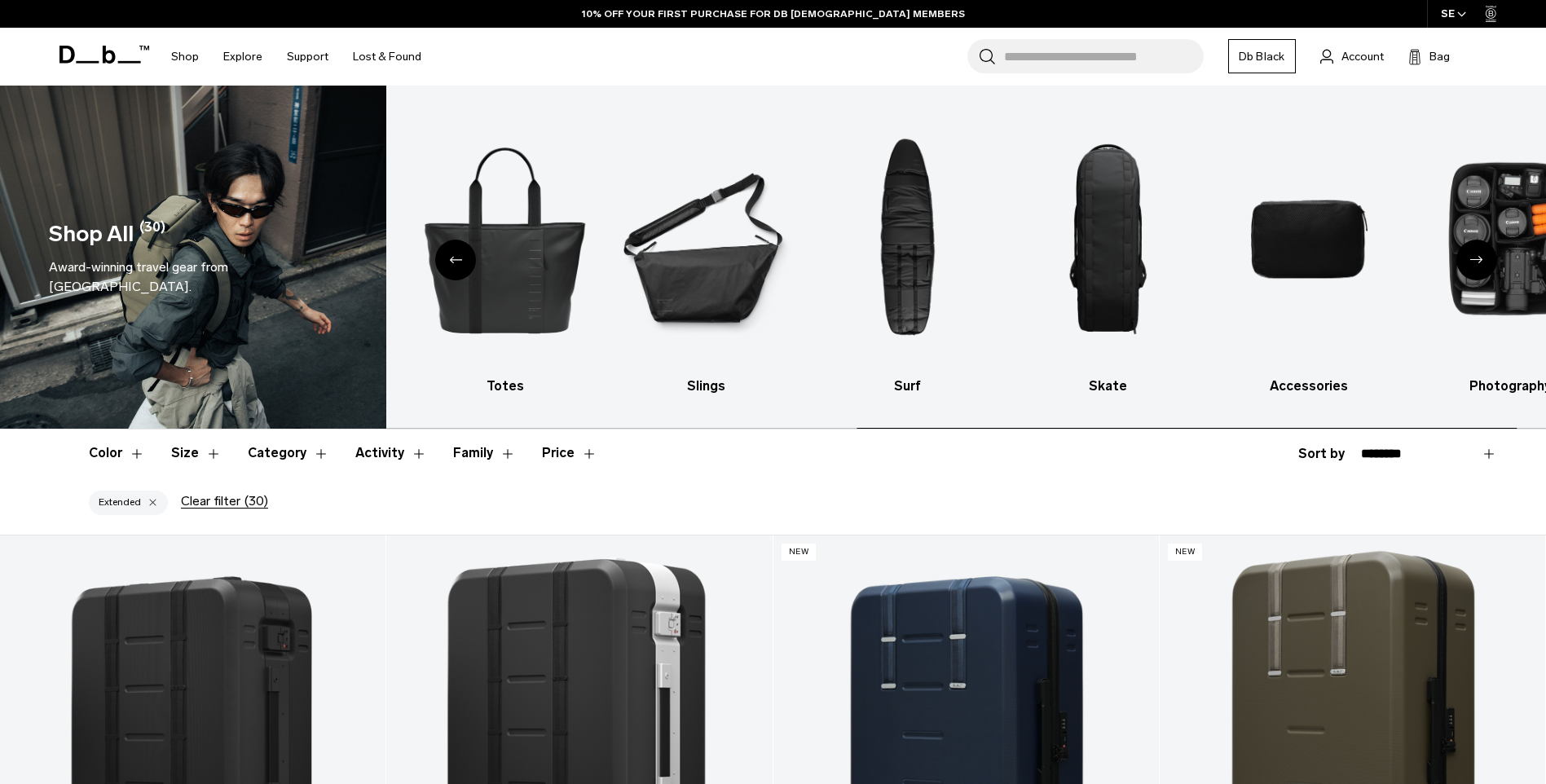
click at [1471, 258] on icon "Next slide" at bounding box center [1476, 259] width 13 height 7
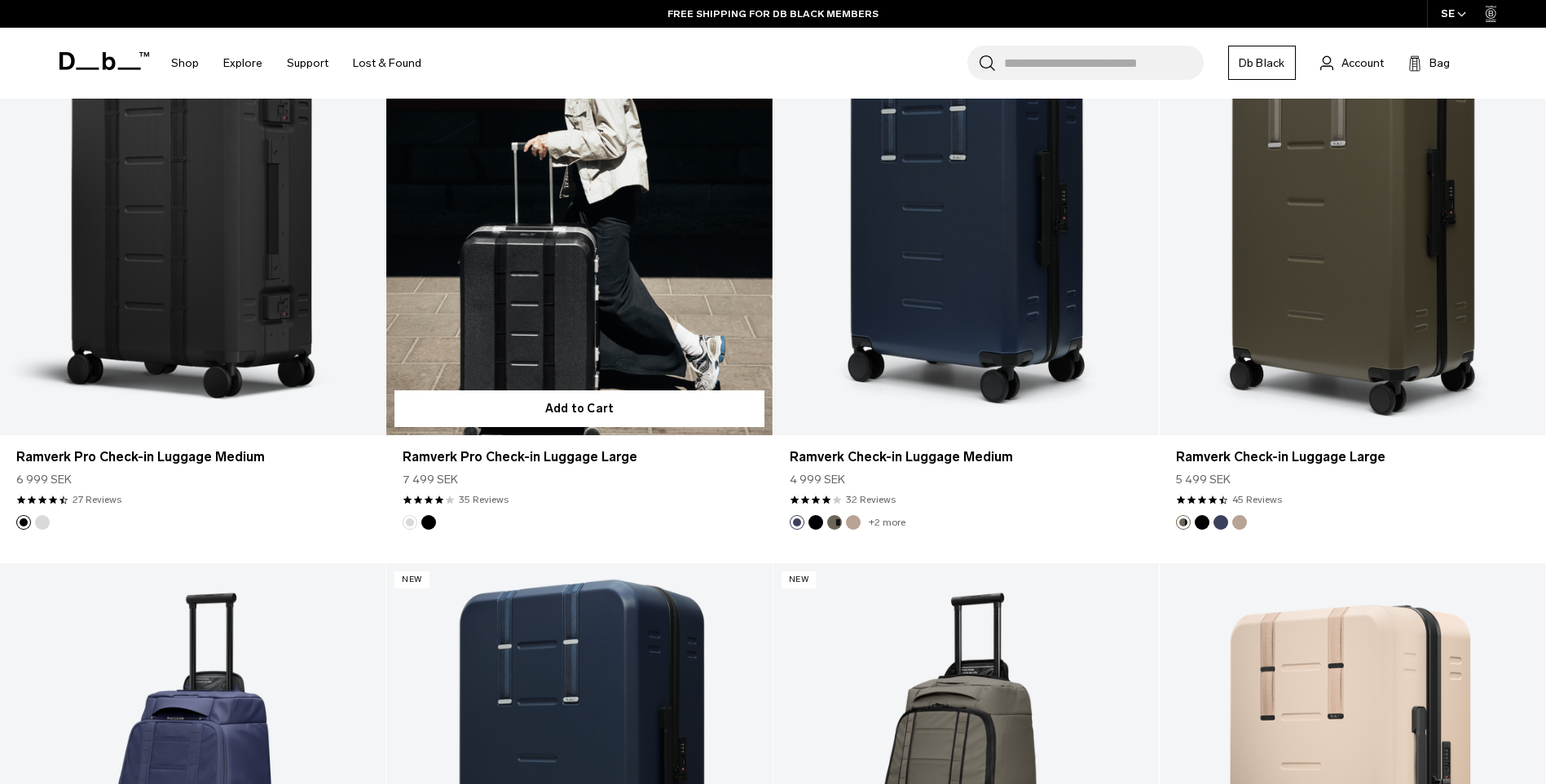
scroll to position [570, 0]
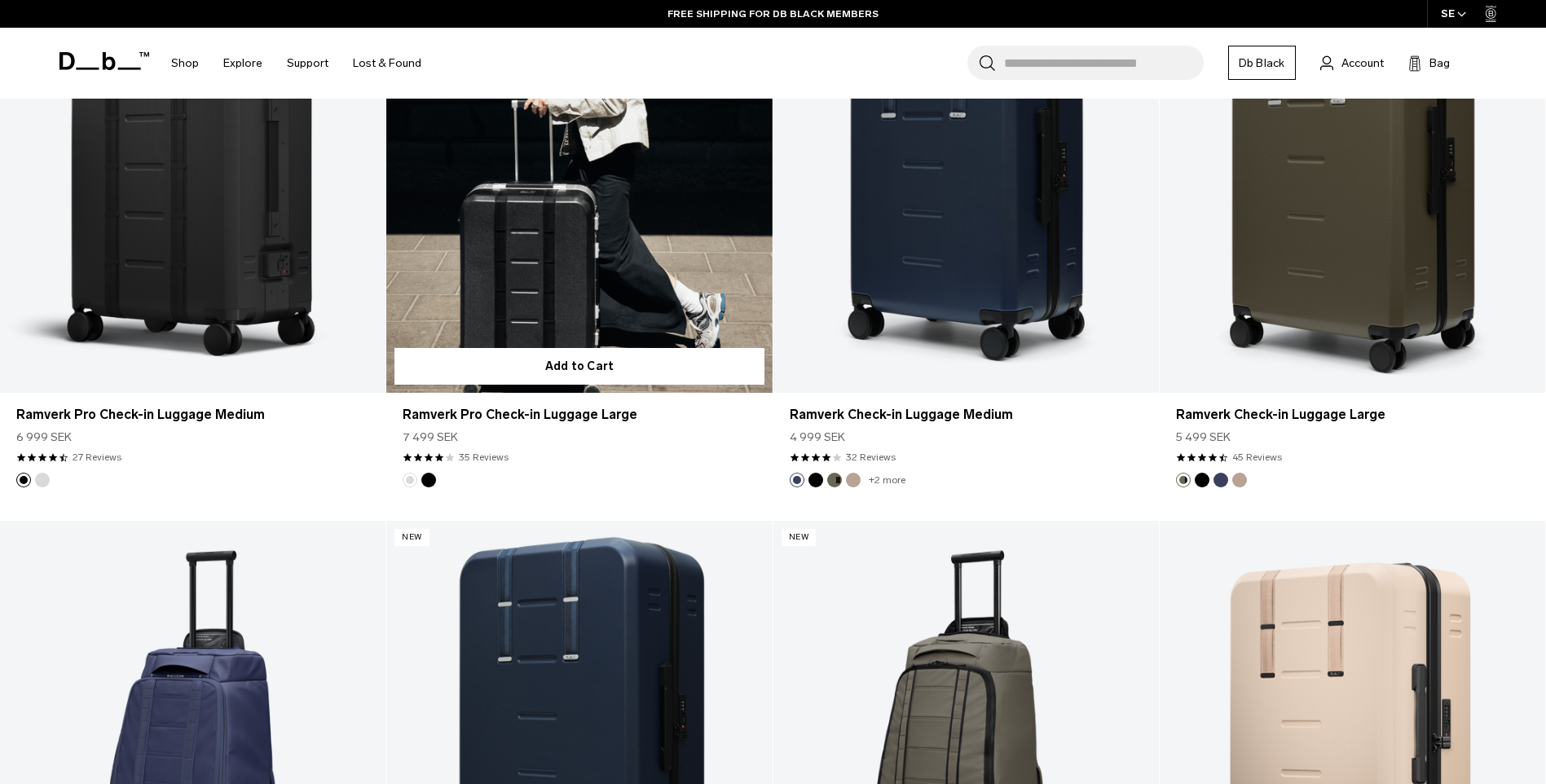
click at [552, 271] on link "Ramverk Pro Check-in Luggage Large" at bounding box center [578, 179] width 385 height 429
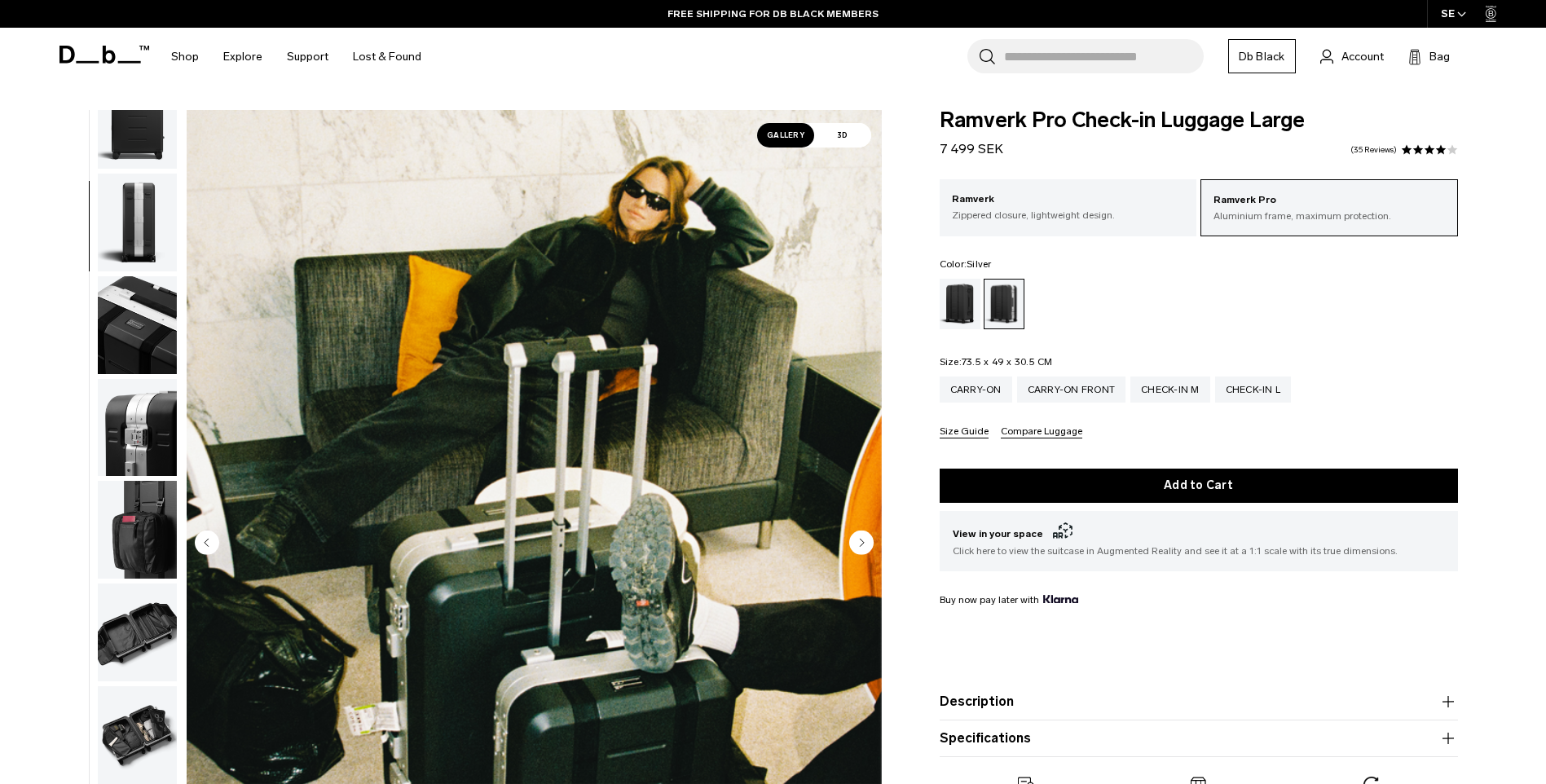
scroll to position [359, 0]
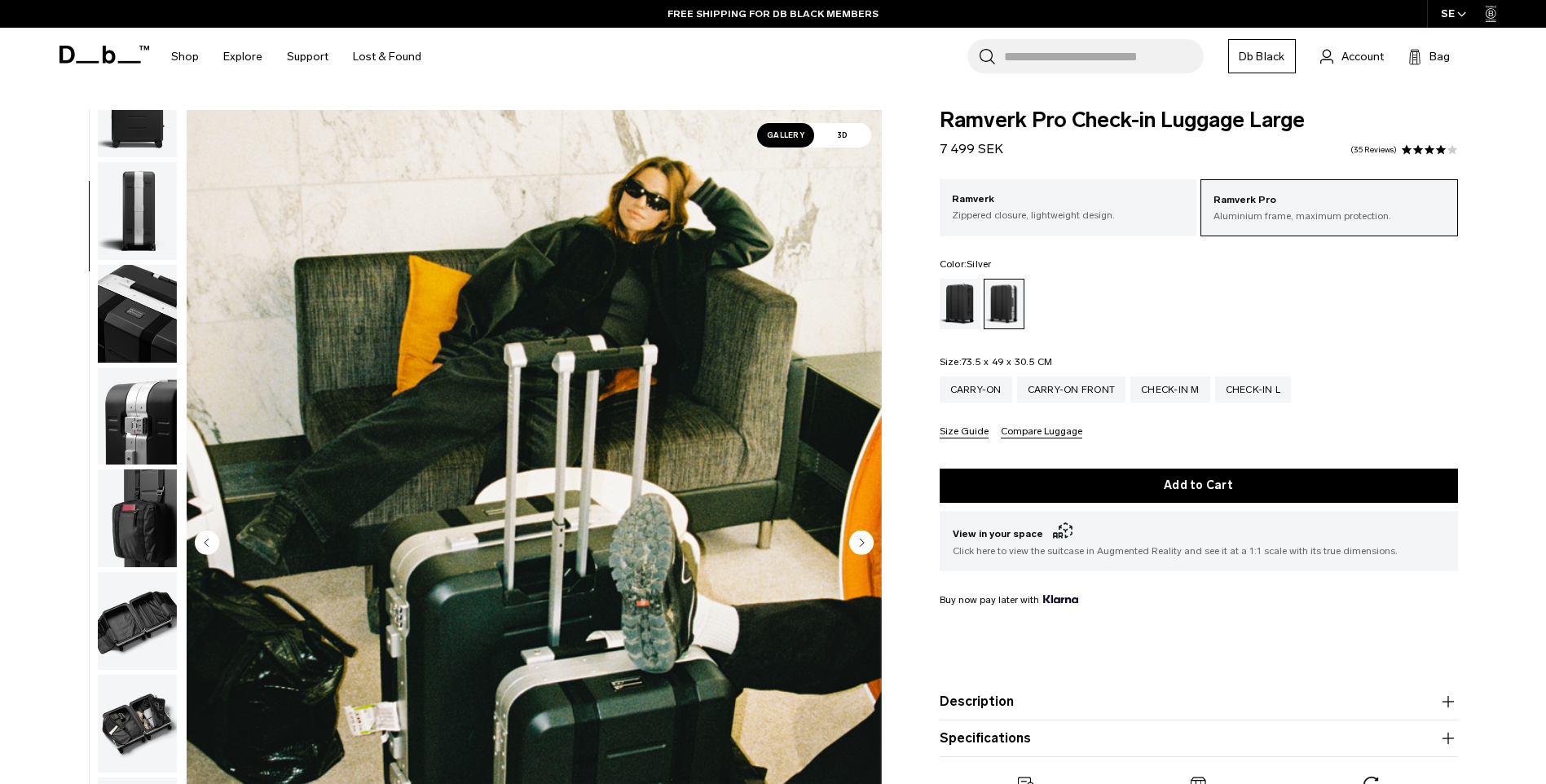
click at [149, 490] on img "button" at bounding box center [137, 518] width 79 height 98
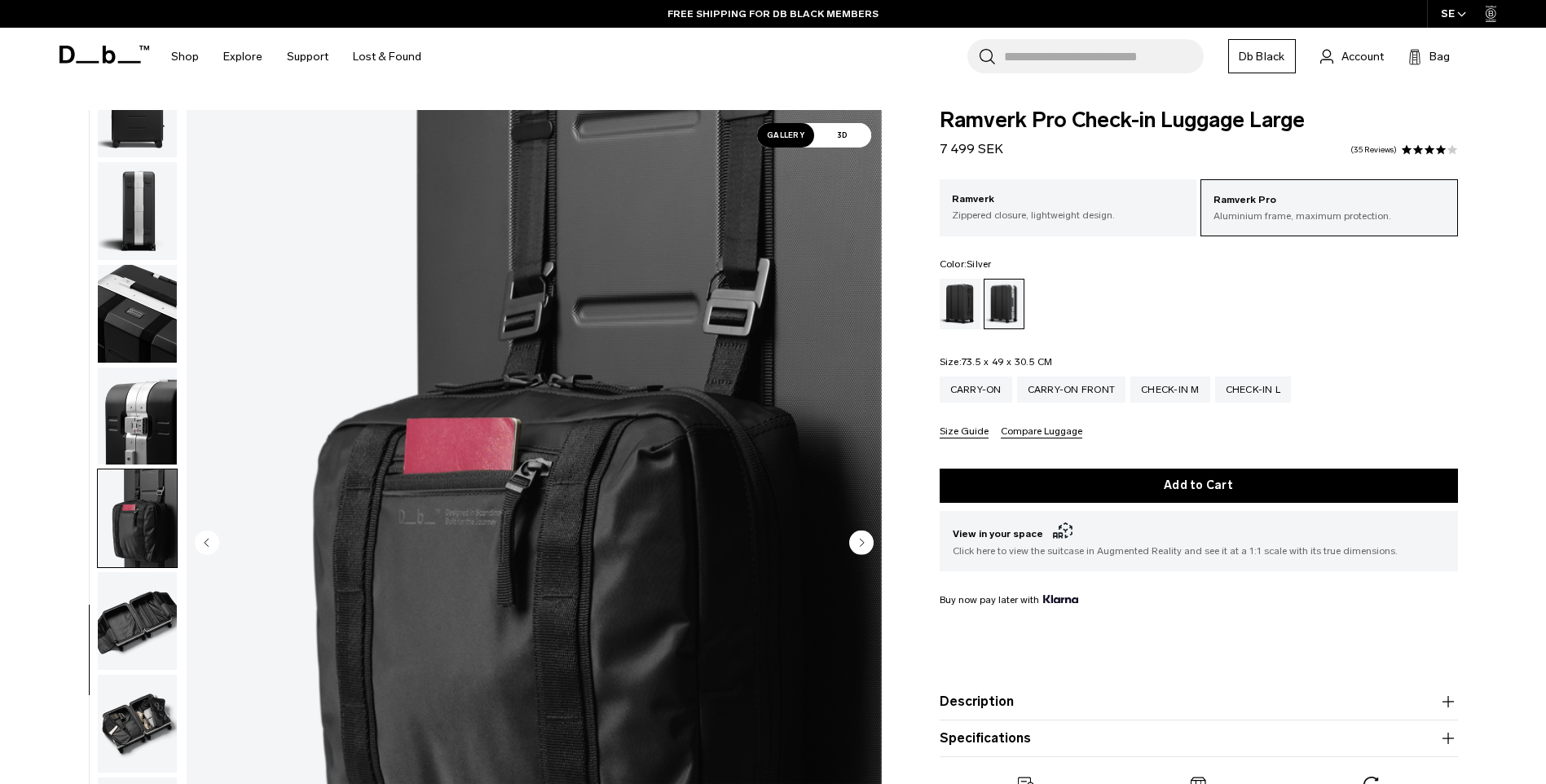
click at [140, 618] on img "button" at bounding box center [137, 621] width 79 height 98
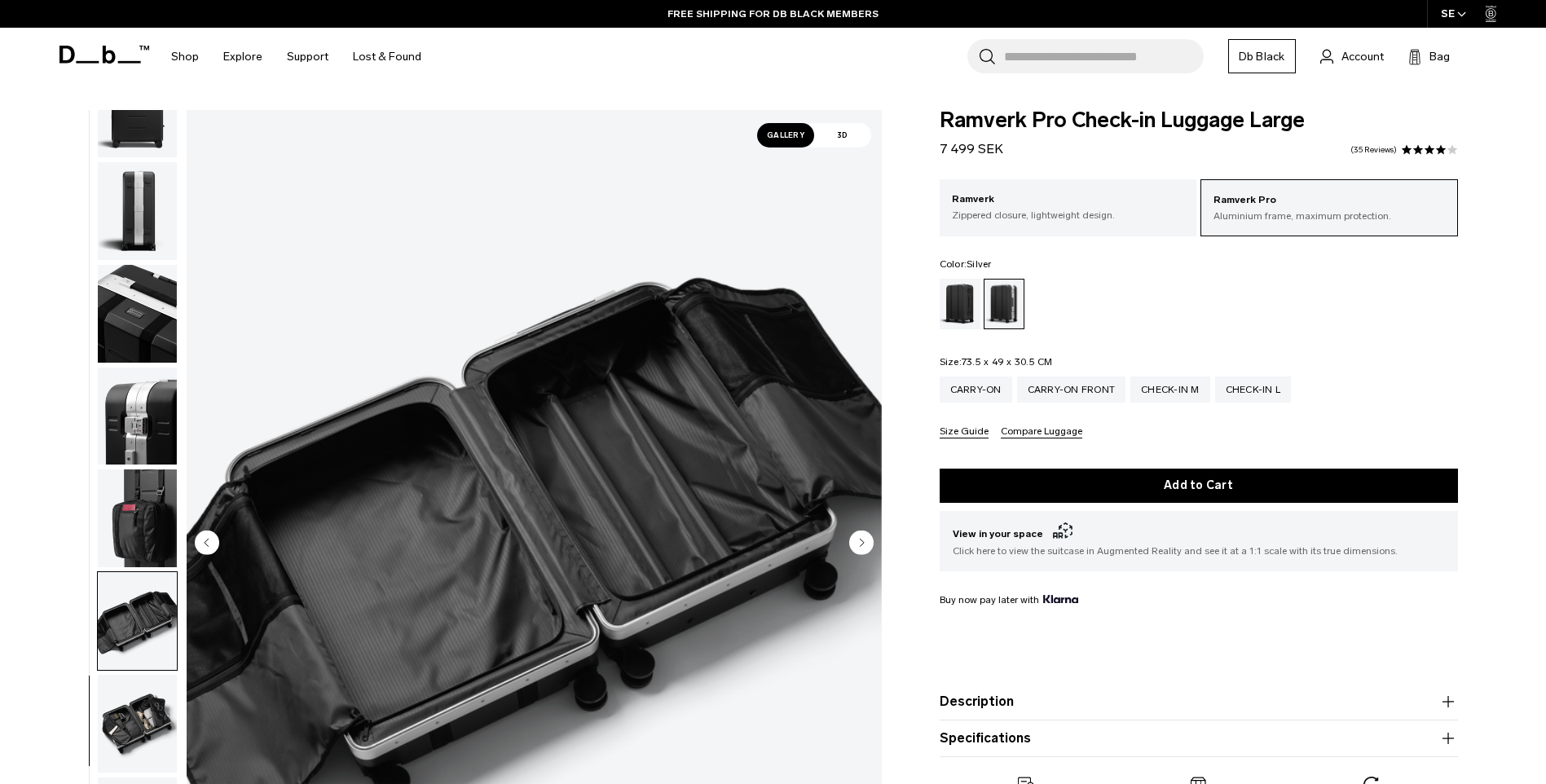
click at [130, 728] on img "button" at bounding box center [137, 724] width 79 height 98
